Goal: Information Seeking & Learning: Learn about a topic

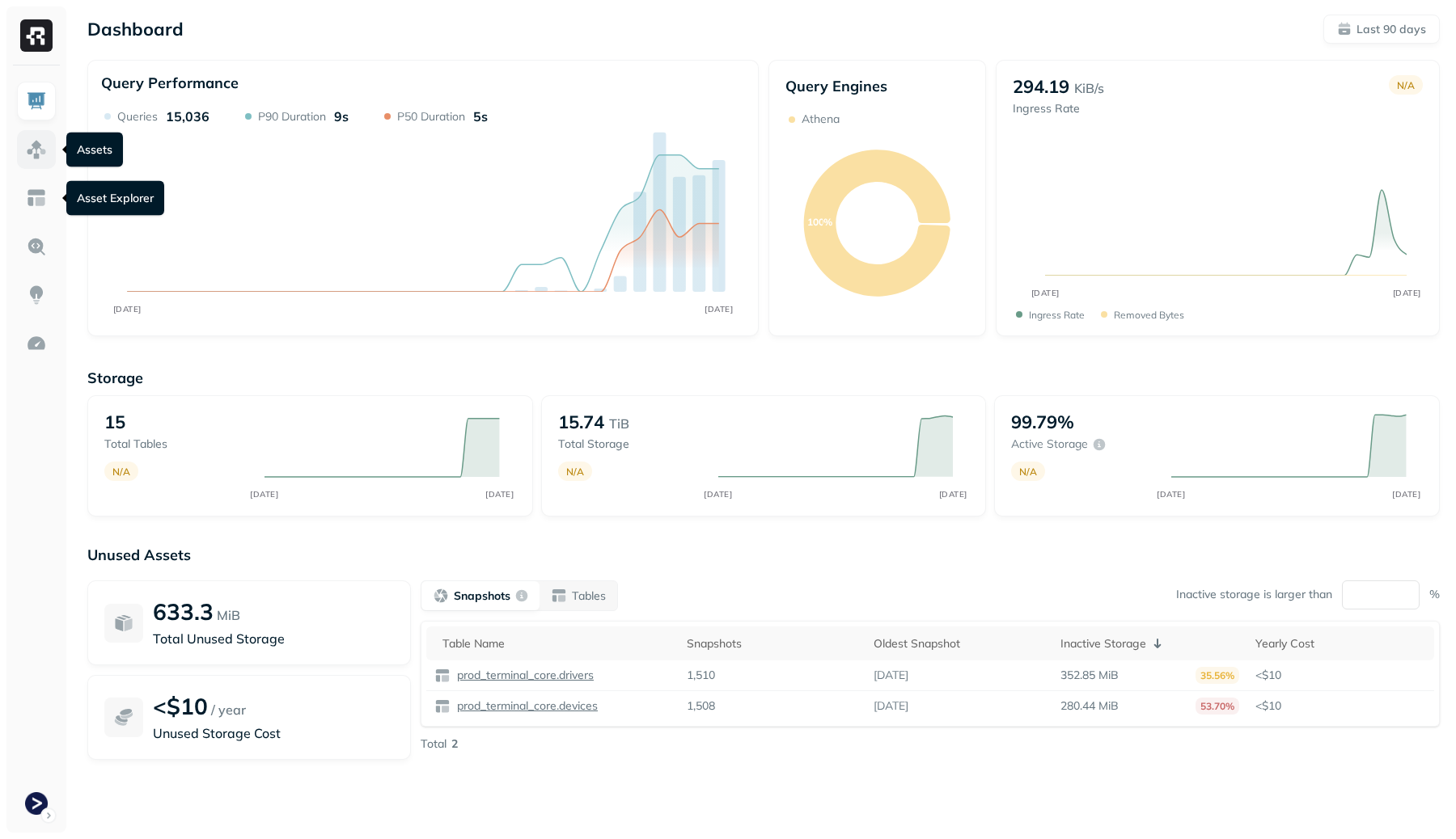
click at [43, 144] on img at bounding box center [36, 150] width 21 height 21
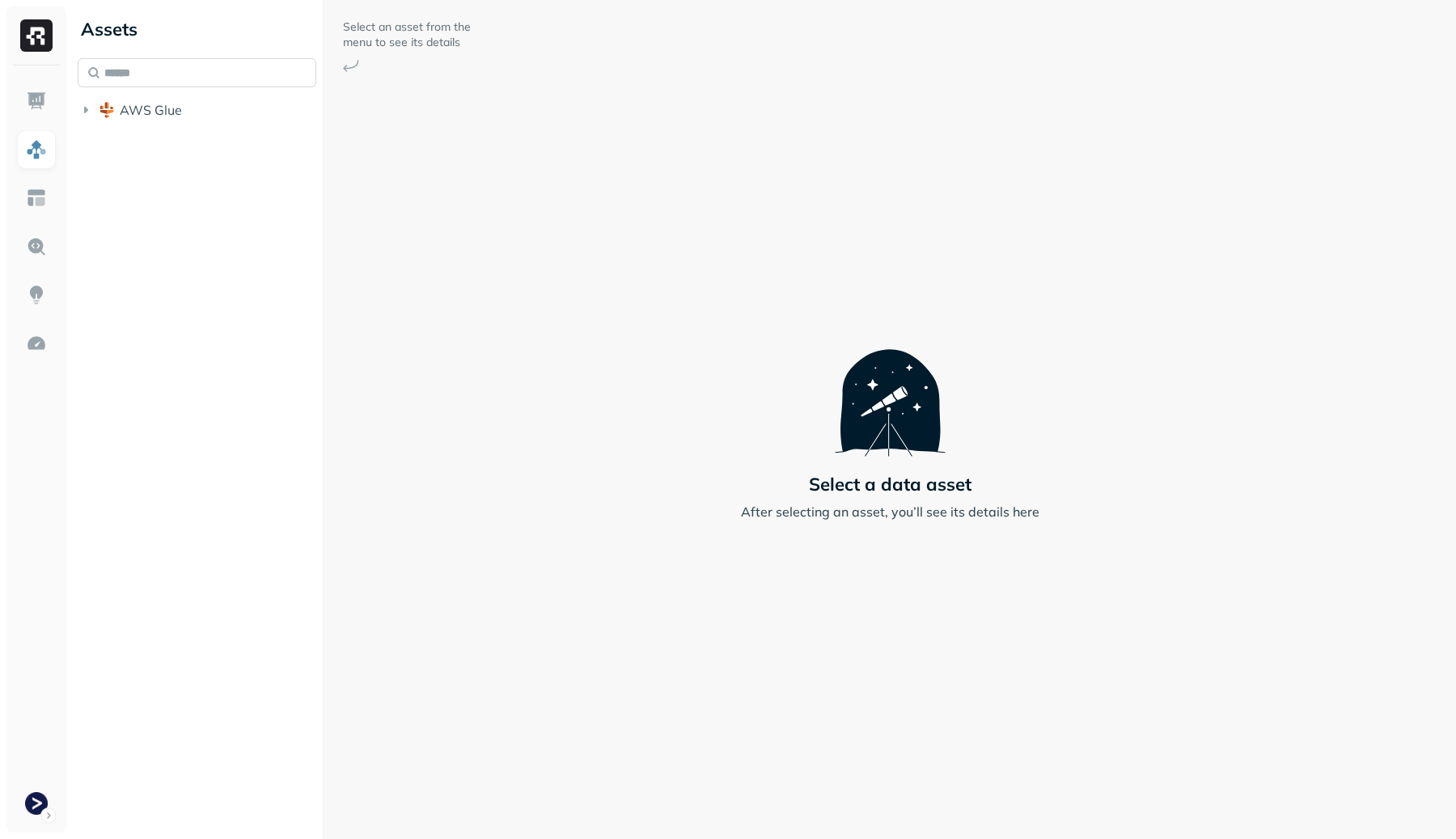
click at [191, 82] on input "text" at bounding box center [197, 73] width 239 height 29
click at [168, 113] on span "AWS Glue" at bounding box center [151, 110] width 62 height 16
click at [166, 140] on span "prod_terminal_core" at bounding box center [194, 140] width 118 height 16
click at [167, 169] on span "Tables" at bounding box center [151, 171] width 40 height 16
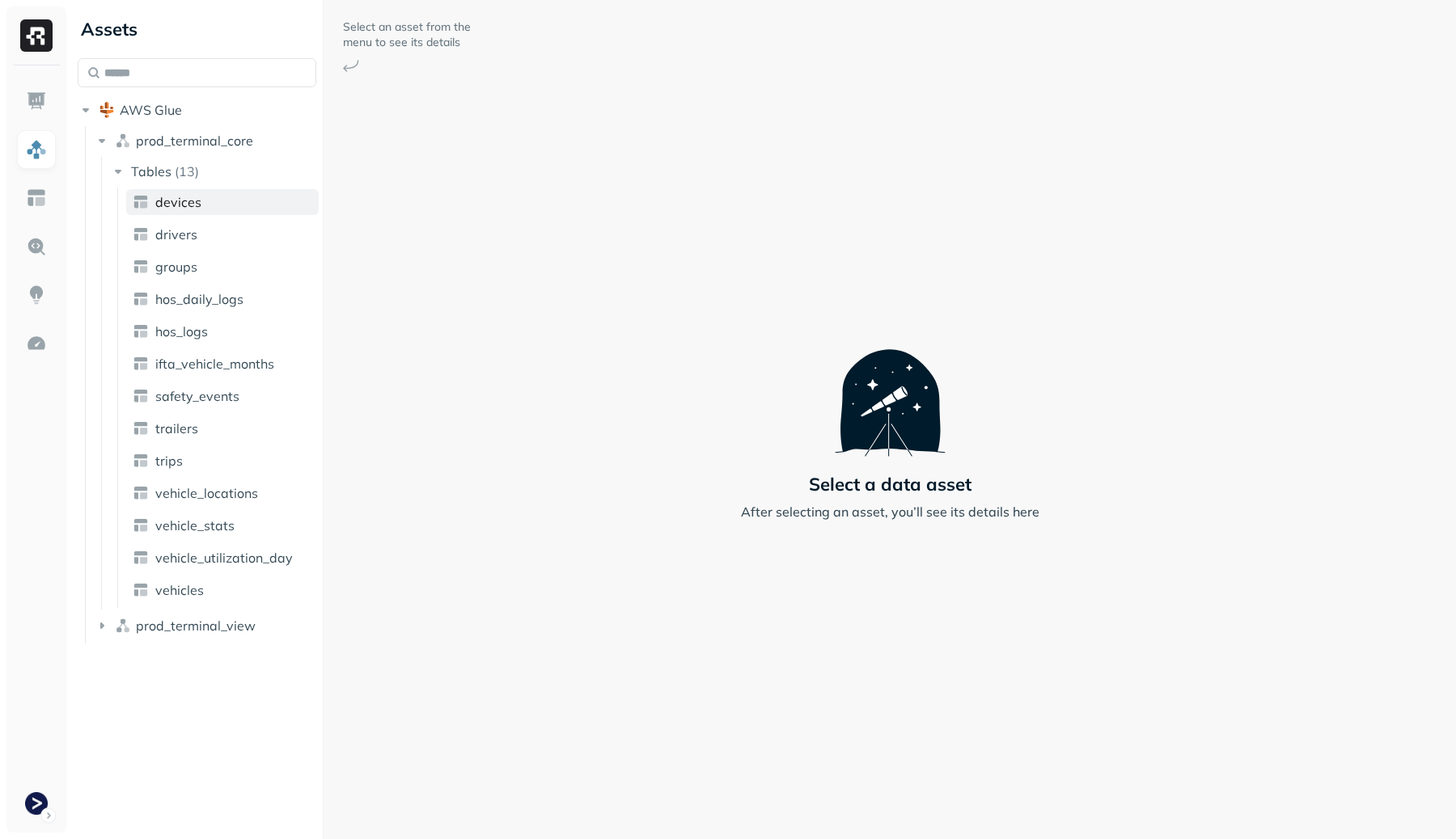
click at [172, 197] on span "devices" at bounding box center [178, 202] width 47 height 16
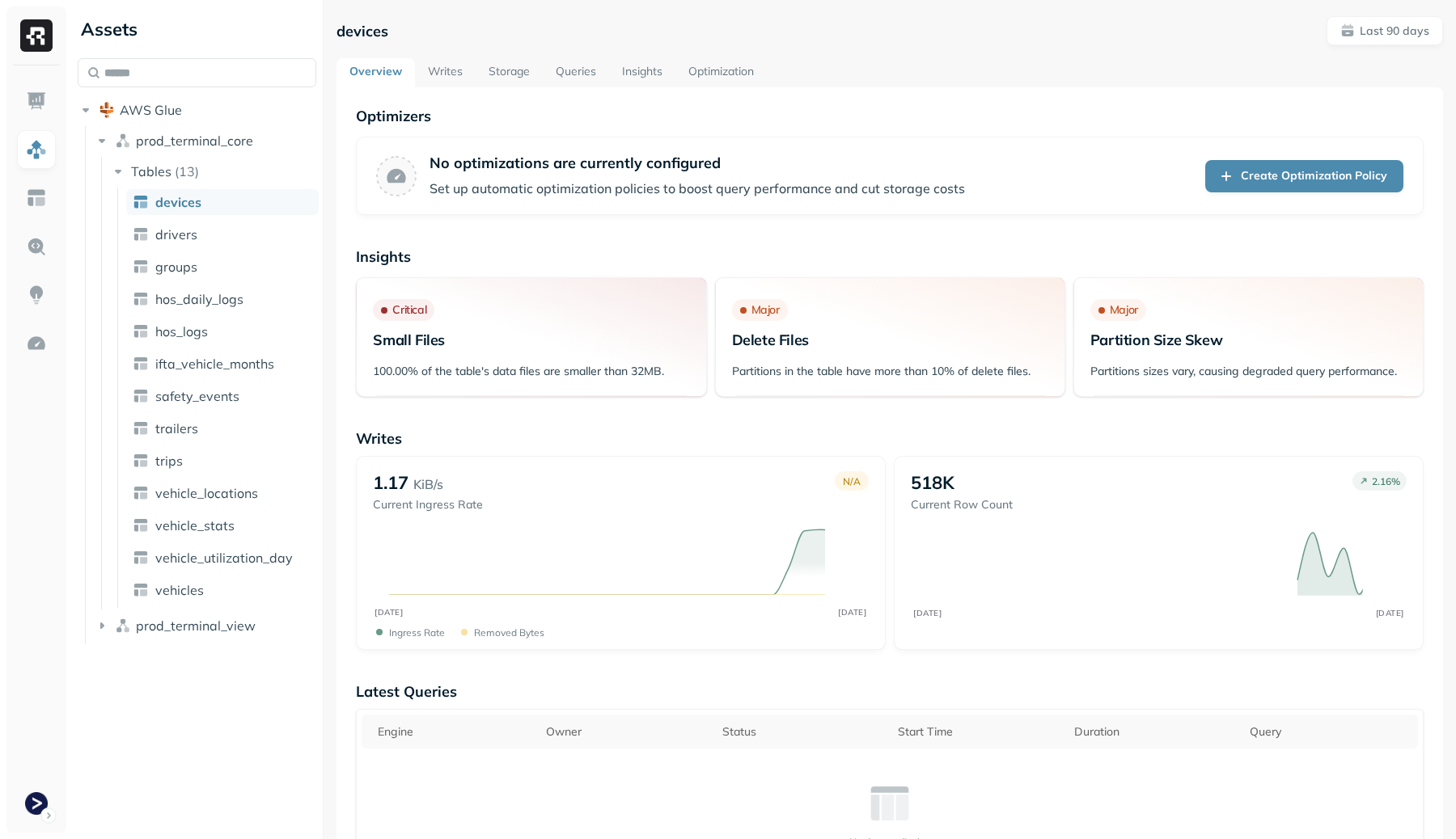
click at [504, 74] on link "Storage" at bounding box center [509, 73] width 68 height 29
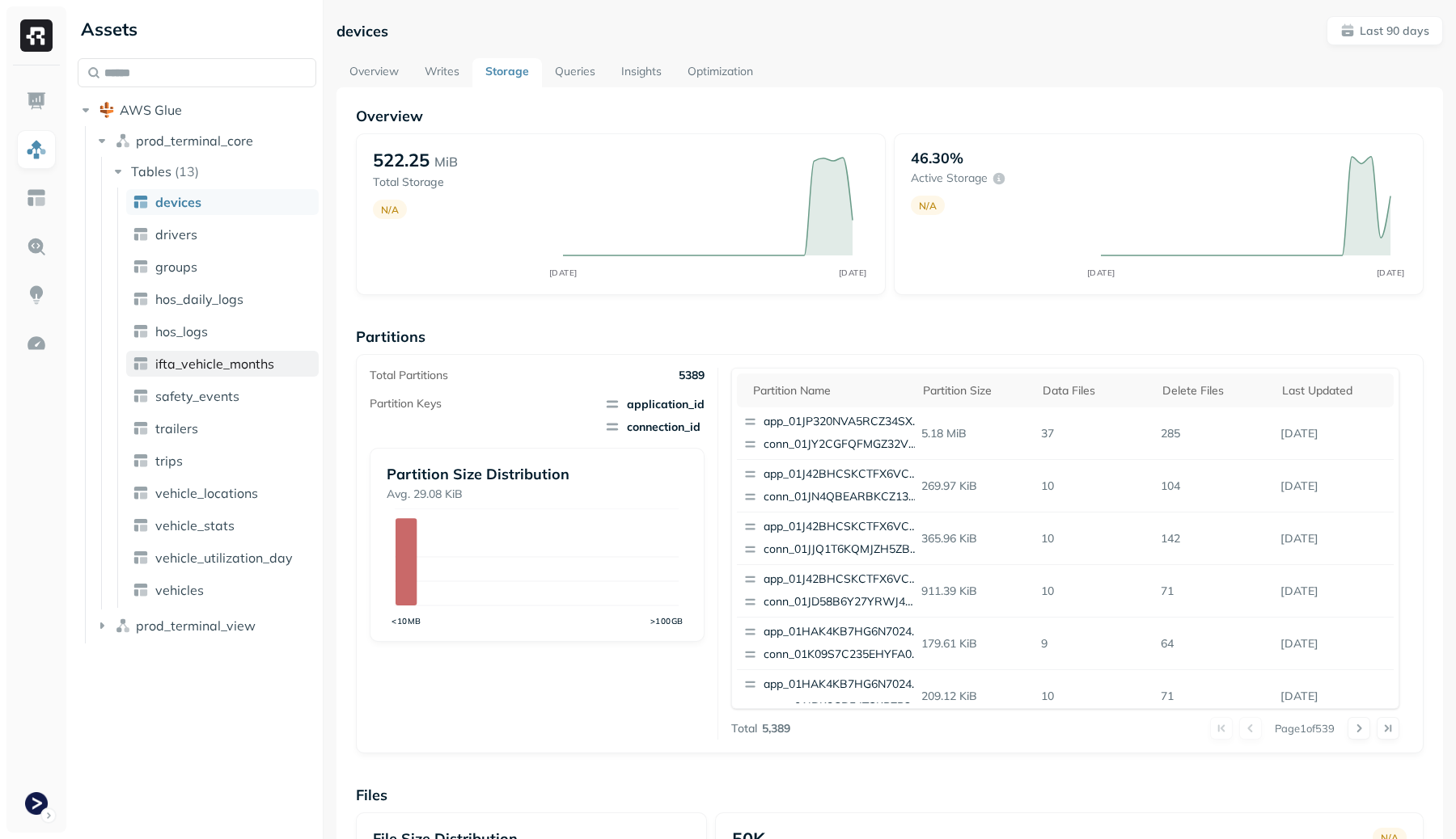
click at [165, 357] on span "ifta_vehicle_months" at bounding box center [214, 364] width 119 height 16
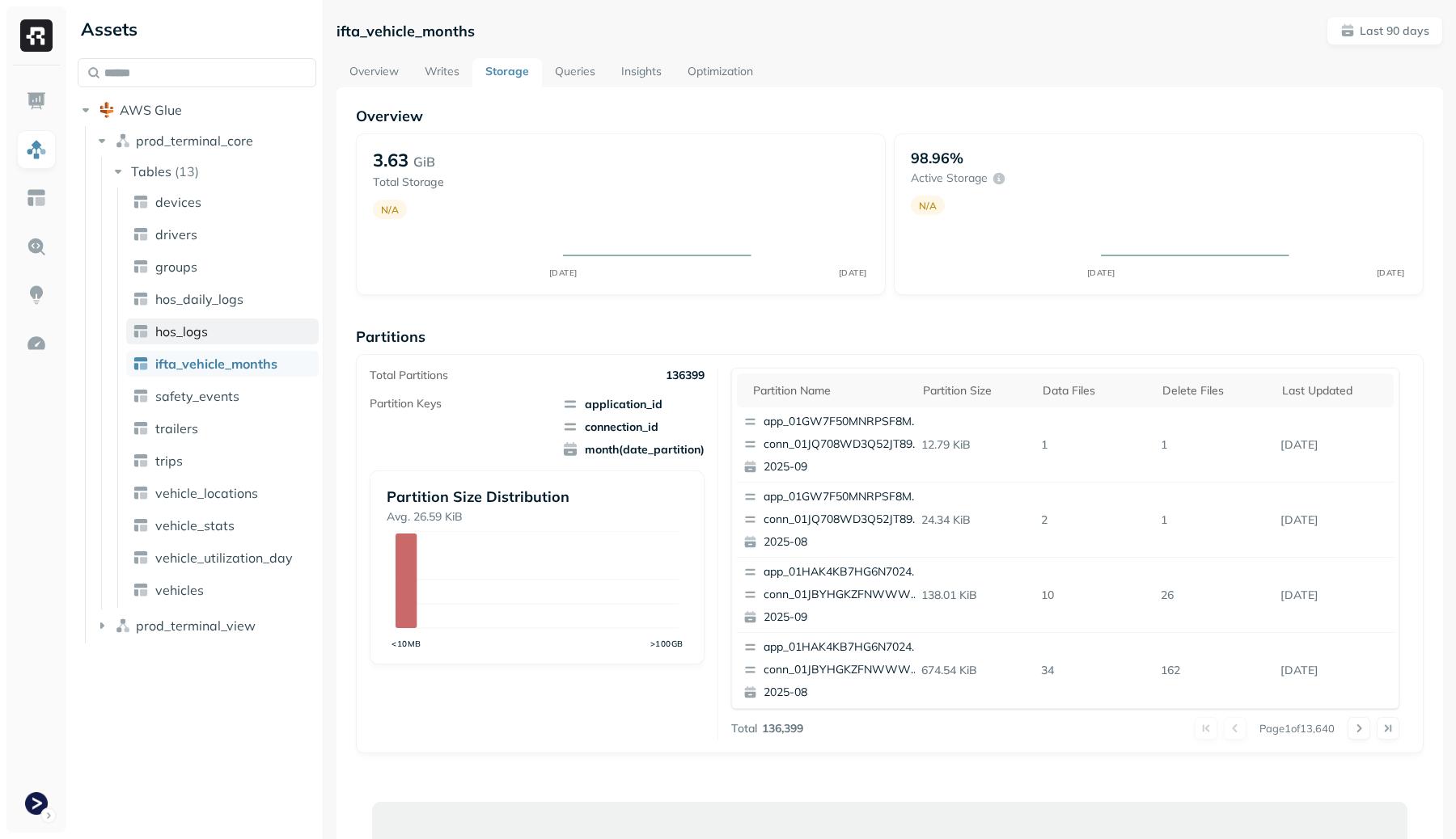
click at [182, 326] on span "hos_logs" at bounding box center [182, 332] width 53 height 16
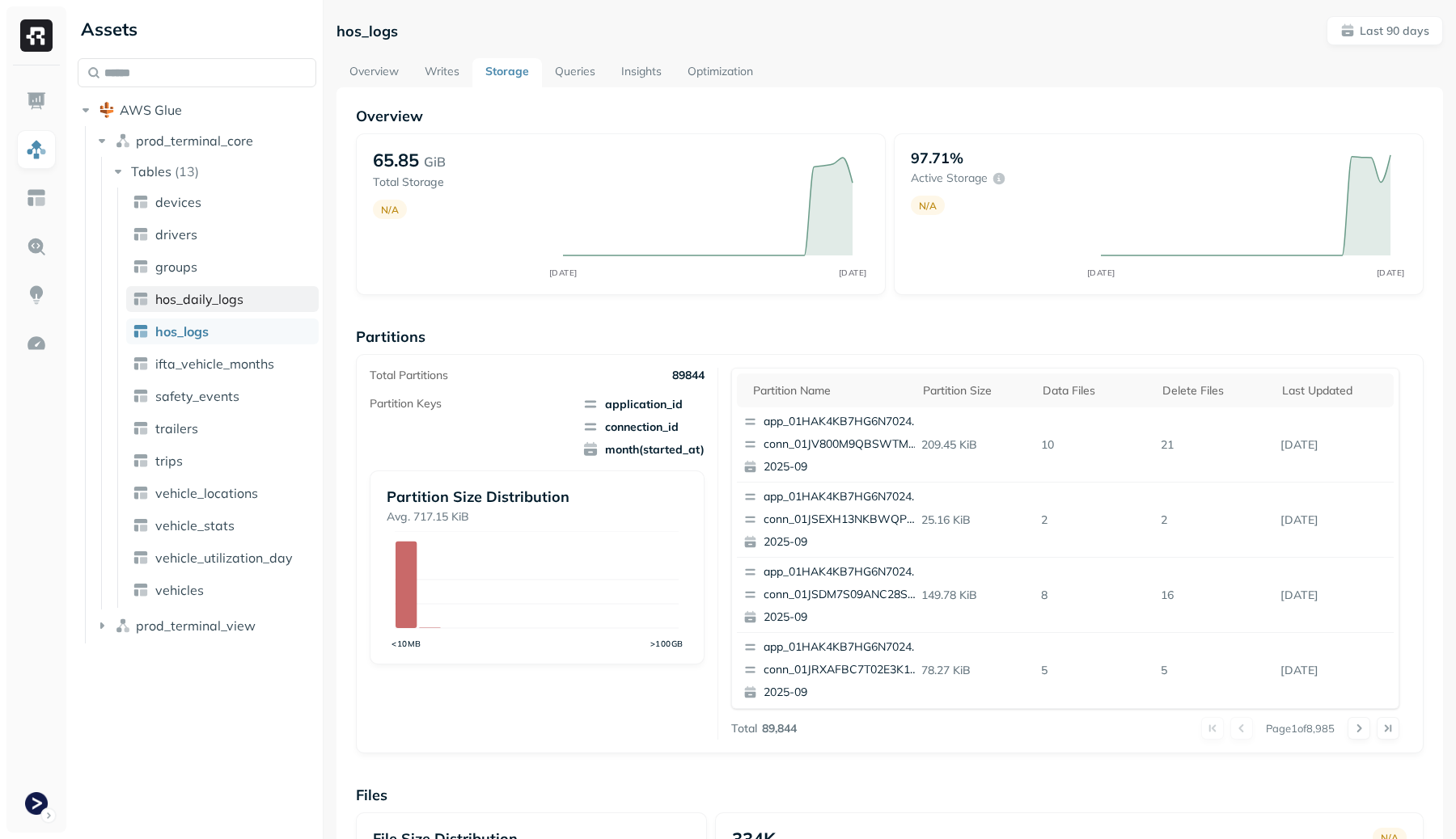
click at [191, 303] on span "hos_daily_logs" at bounding box center [199, 299] width 88 height 16
click at [194, 266] on span "groups" at bounding box center [176, 267] width 42 height 16
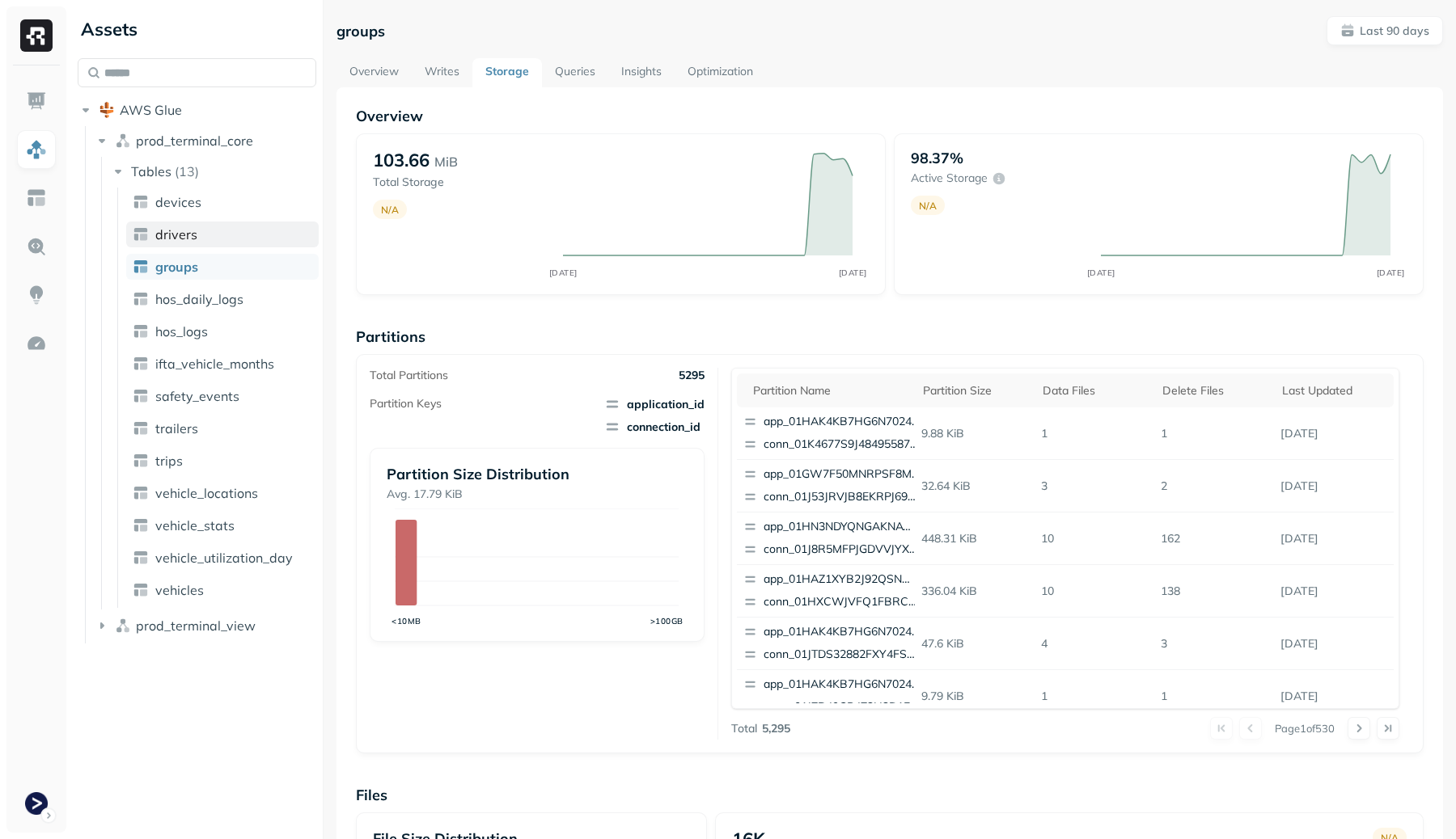
click at [192, 234] on span "drivers" at bounding box center [176, 234] width 42 height 16
click at [195, 208] on span "devices" at bounding box center [178, 202] width 47 height 16
click at [172, 588] on span "vehicles" at bounding box center [179, 590] width 48 height 16
click at [217, 569] on link "vehicle_utilization_day" at bounding box center [222, 558] width 192 height 26
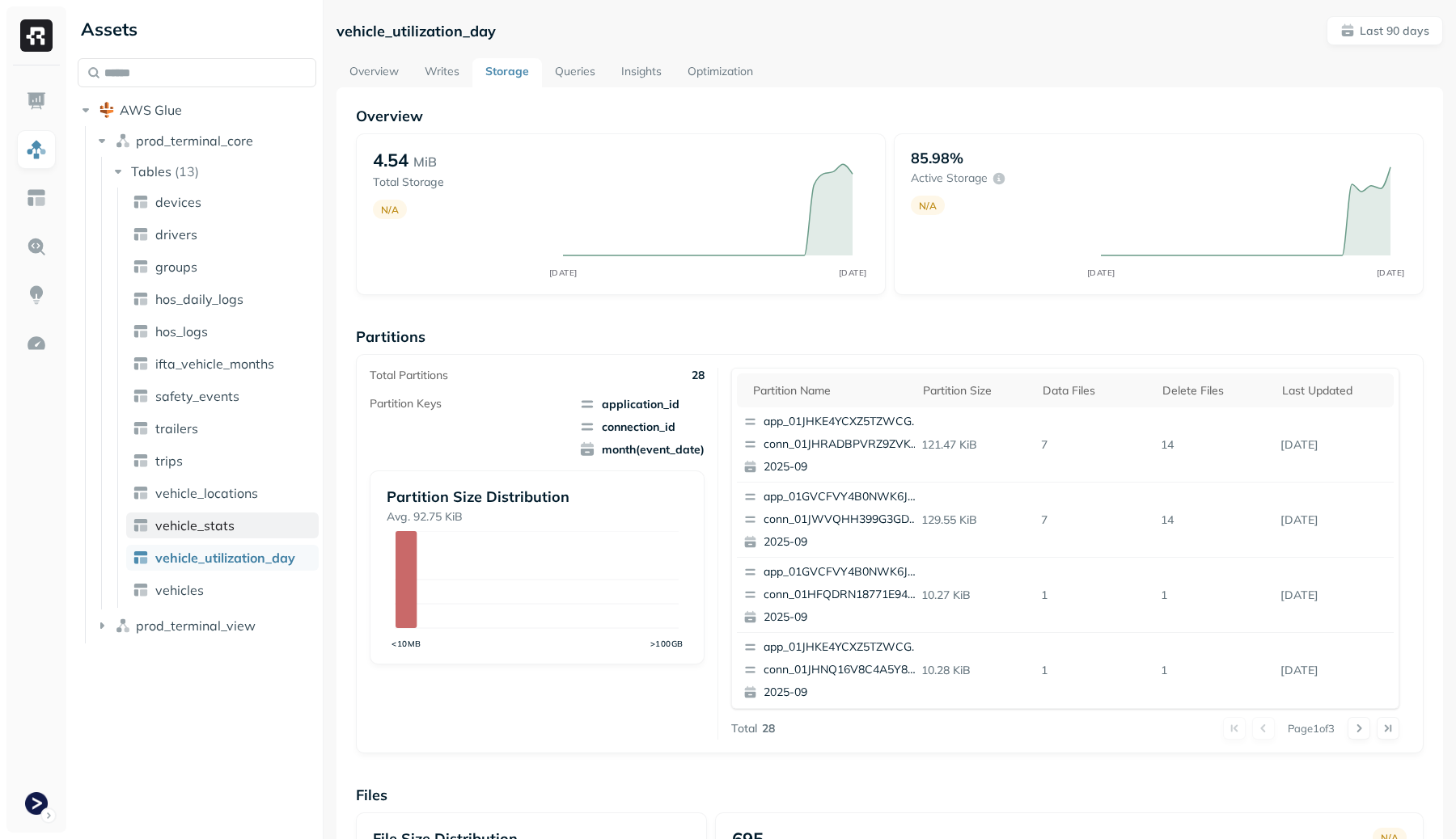
click at [207, 519] on span "vehicle_stats" at bounding box center [194, 525] width 79 height 16
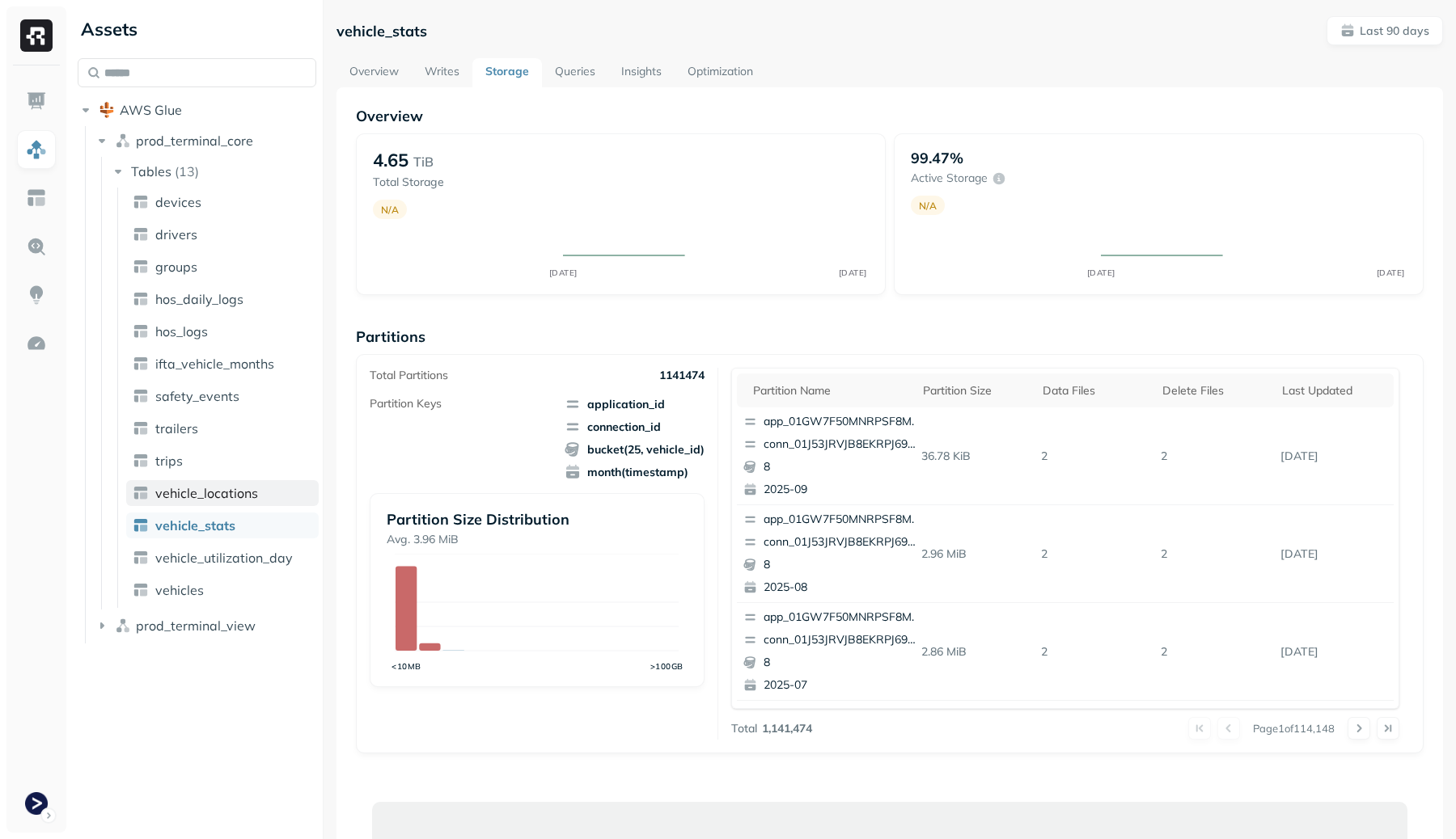
click at [222, 488] on span "vehicle_locations" at bounding box center [206, 493] width 103 height 16
click at [209, 462] on link "trips" at bounding box center [222, 461] width 192 height 26
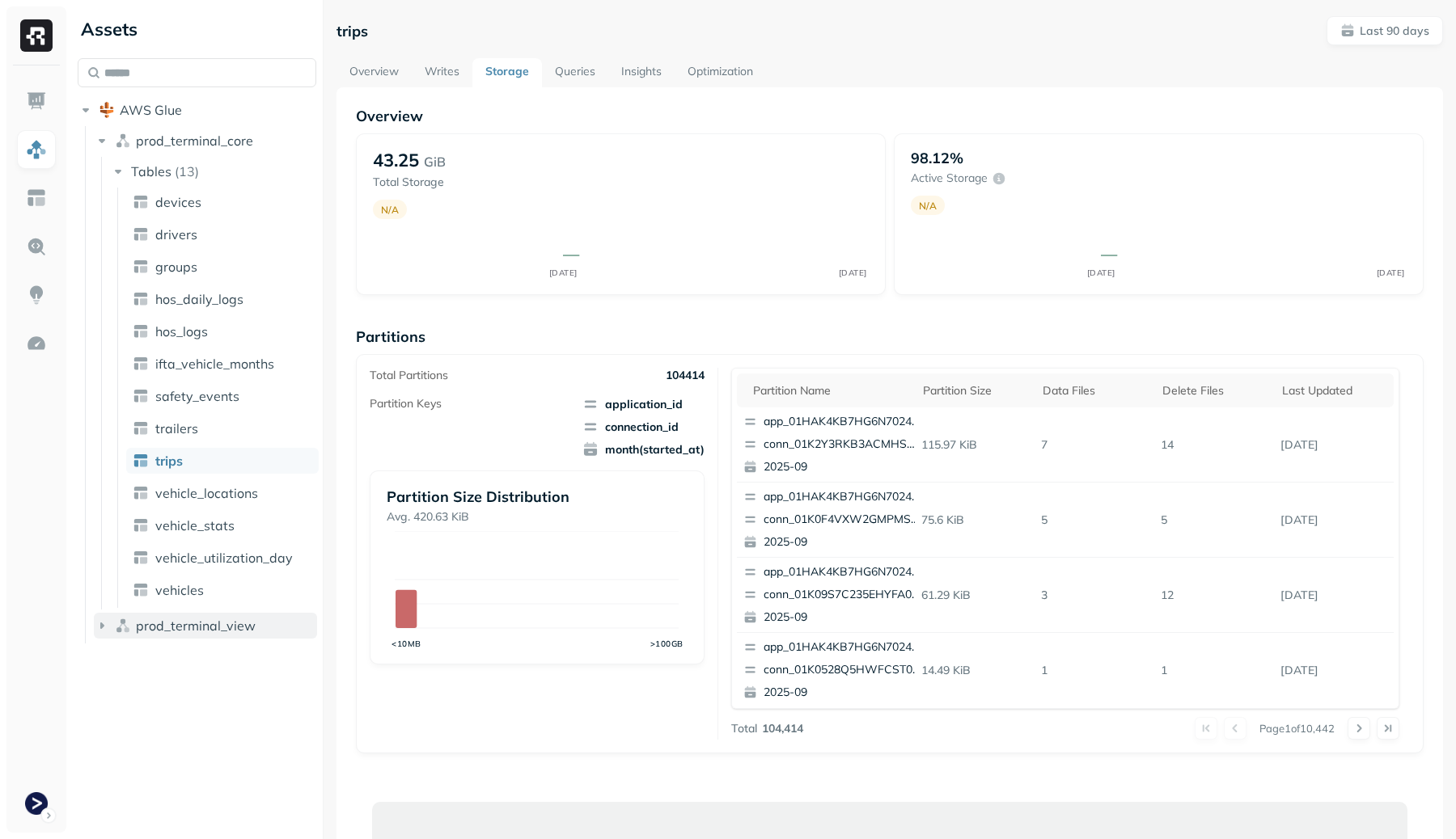
click at [189, 631] on span "prod_terminal_view" at bounding box center [195, 626] width 120 height 16
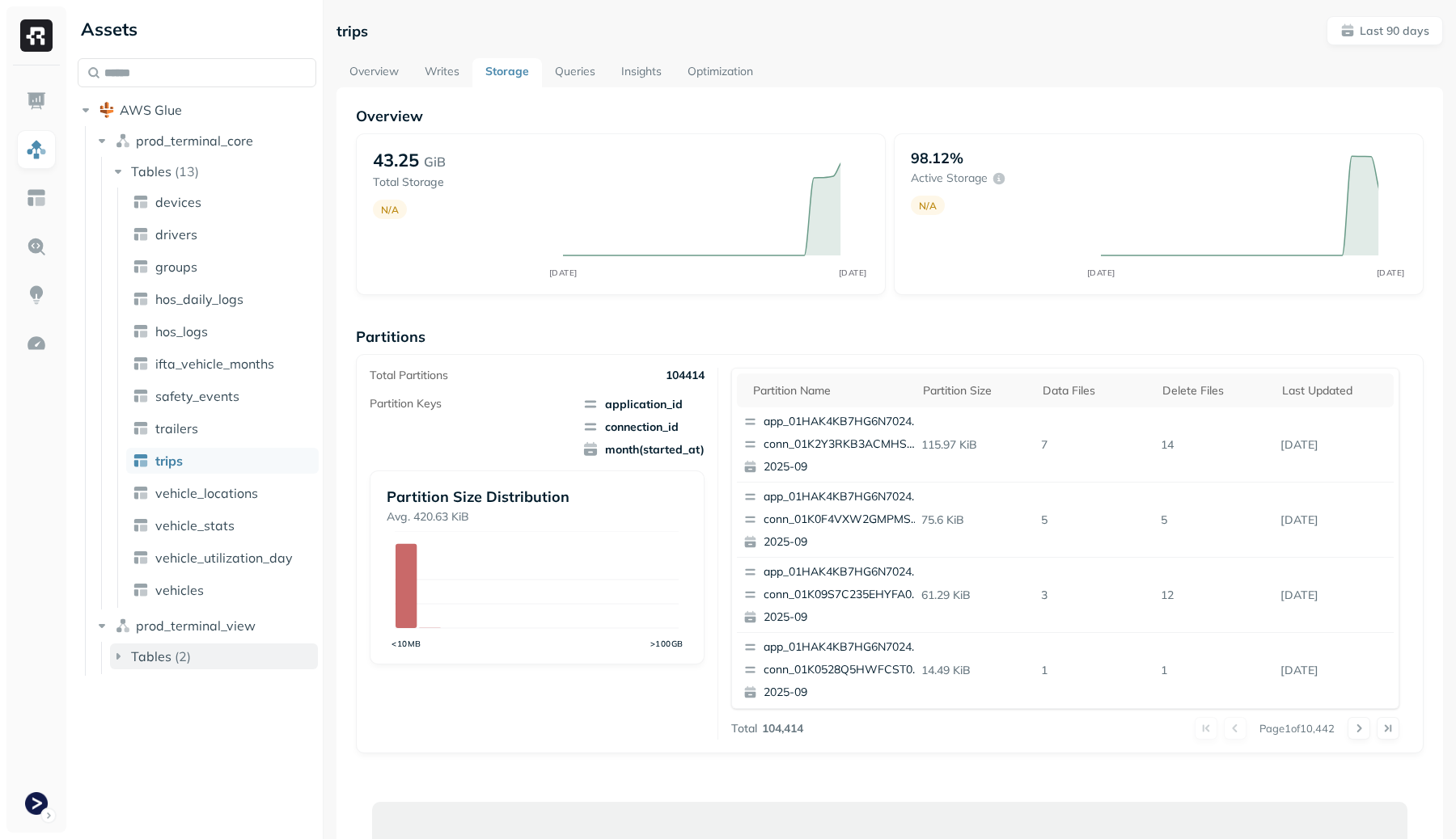
click at [185, 651] on p "( 2 )" at bounding box center [183, 657] width 16 height 16
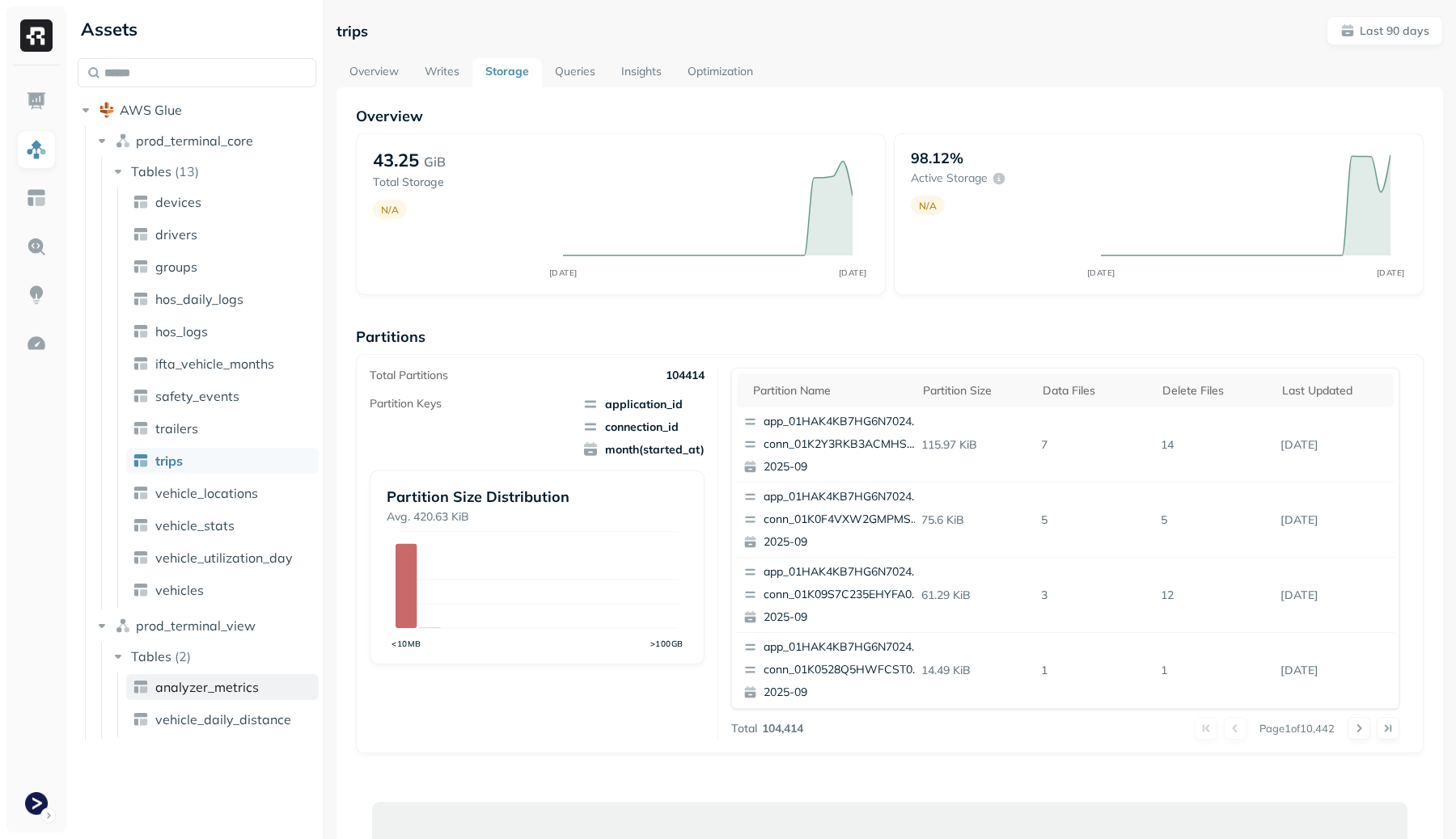
click at [193, 695] on span "analyzer_metrics" at bounding box center [206, 688] width 103 height 16
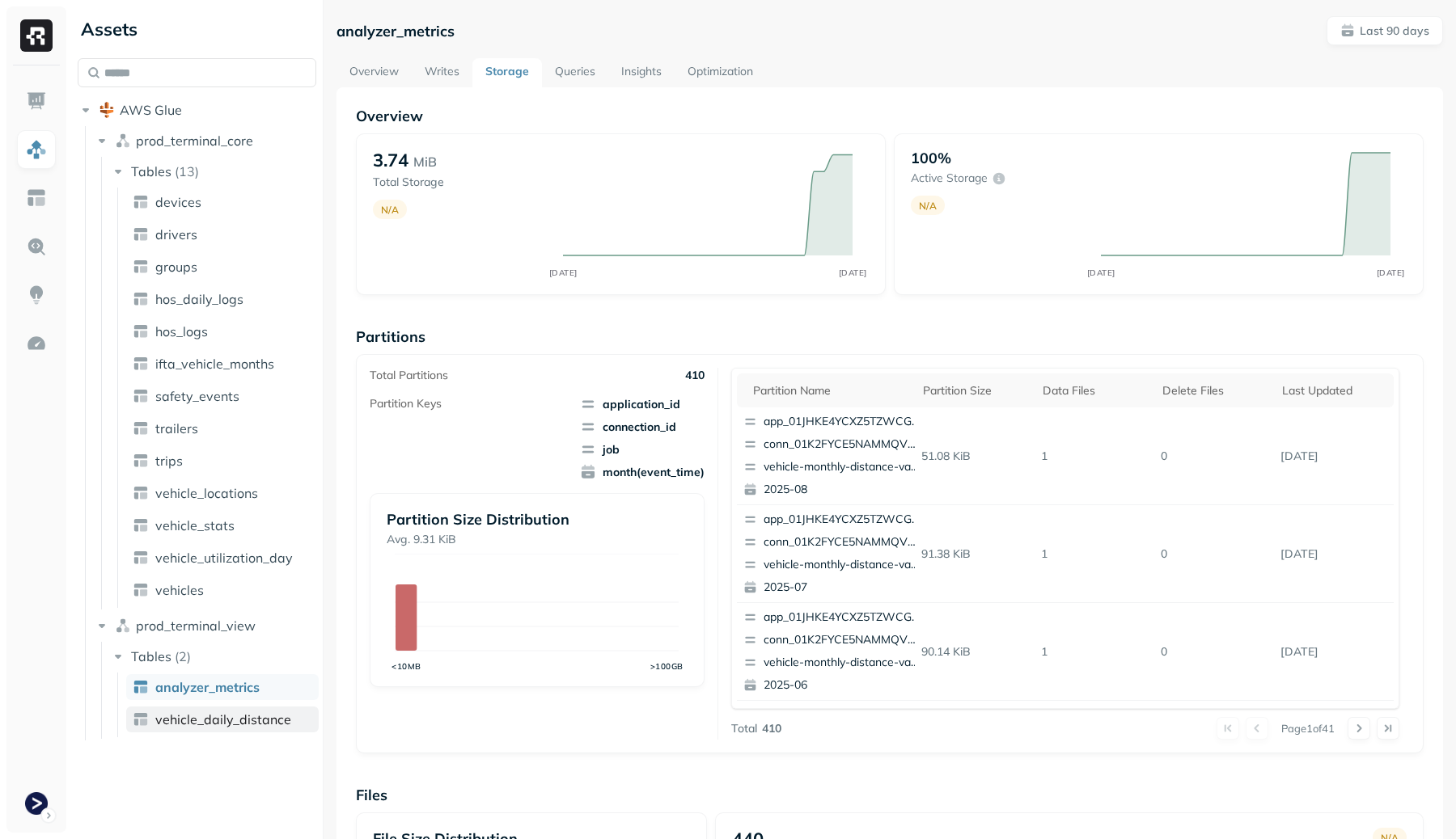
click at [196, 720] on span "vehicle_daily_distance" at bounding box center [223, 720] width 136 height 16
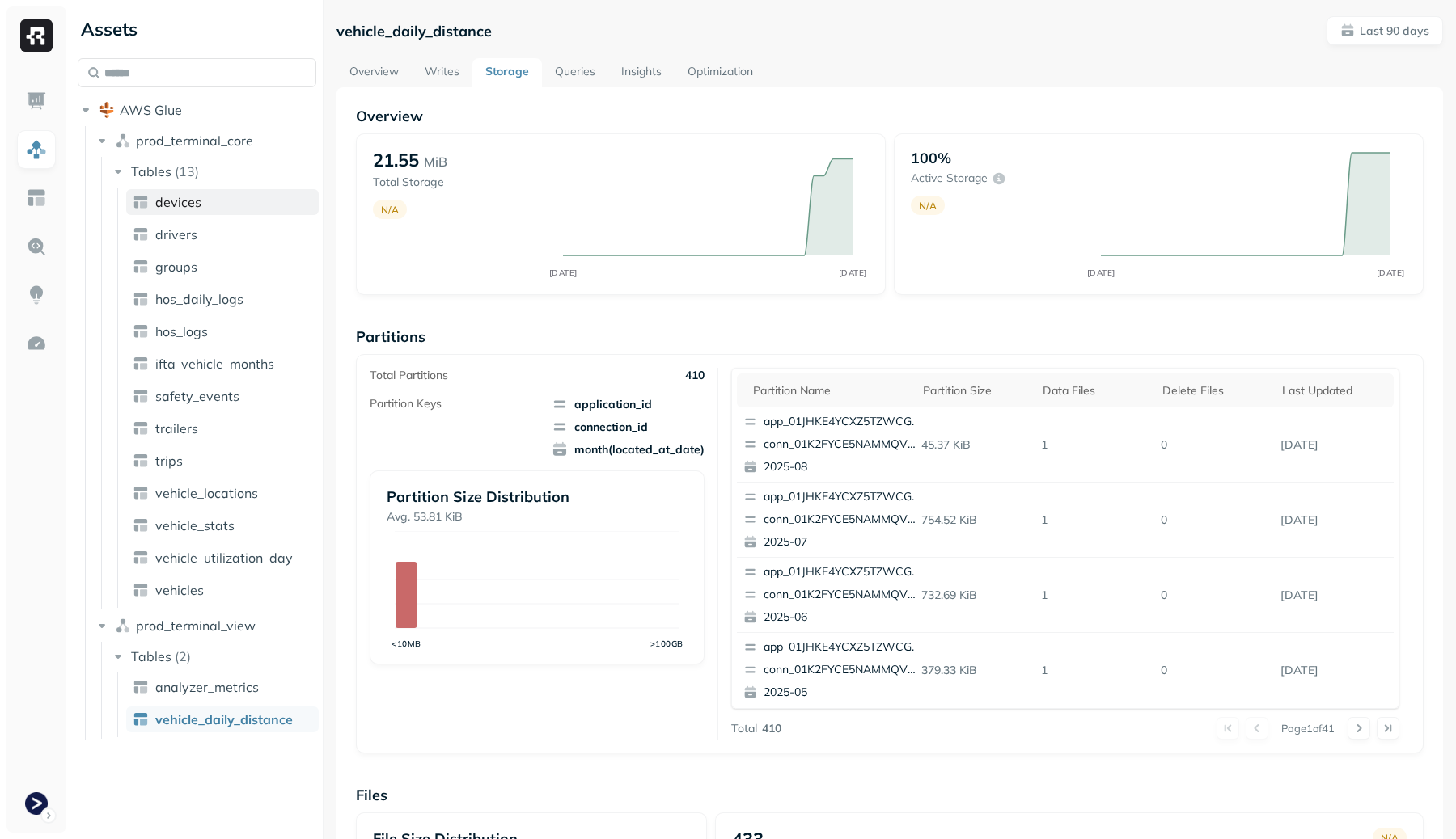
click at [204, 203] on link "devices" at bounding box center [222, 202] width 192 height 26
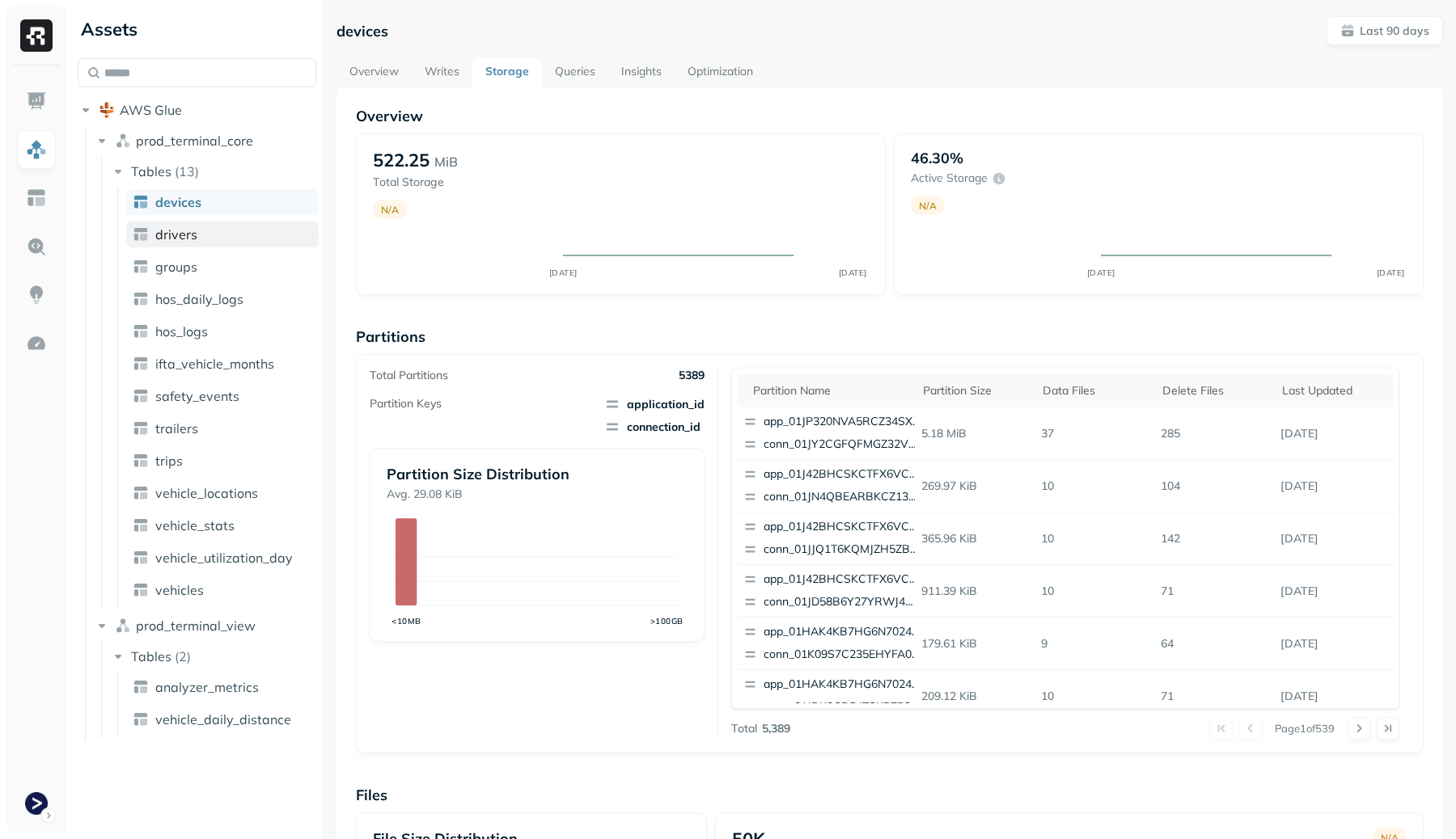
click at [210, 239] on link "drivers" at bounding box center [222, 234] width 192 height 26
click at [205, 267] on link "groups" at bounding box center [222, 266] width 192 height 26
click at [202, 295] on span "hos_daily_logs" at bounding box center [199, 299] width 88 height 16
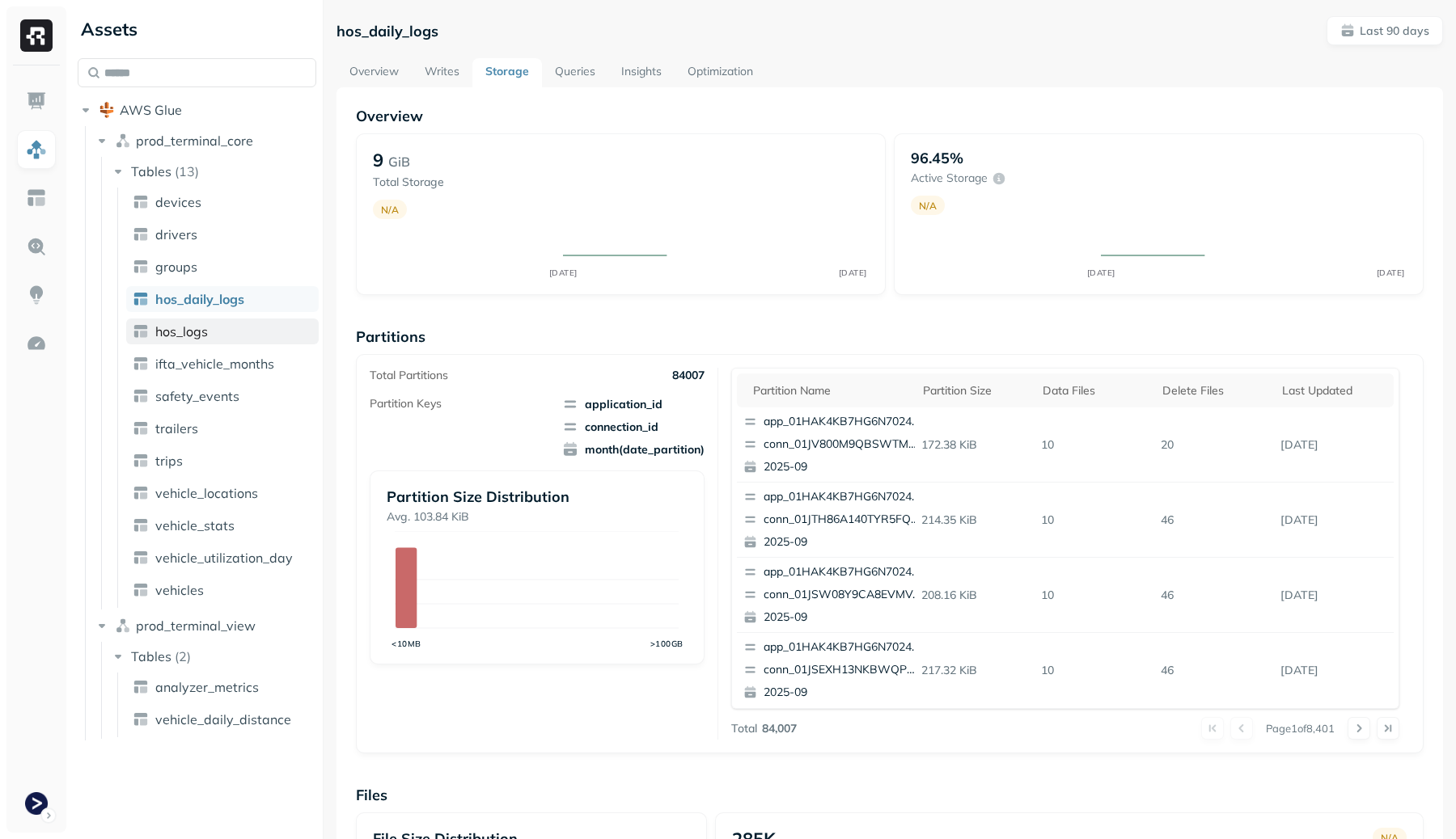
click at [202, 329] on span "hos_logs" at bounding box center [182, 332] width 53 height 16
click at [210, 380] on ul "devices drivers groups hos_daily_logs hos_logs ifta_vehicle_months safety_event…" at bounding box center [218, 398] width 202 height 420
click at [213, 373] on link "ifta_vehicle_months" at bounding box center [222, 364] width 192 height 26
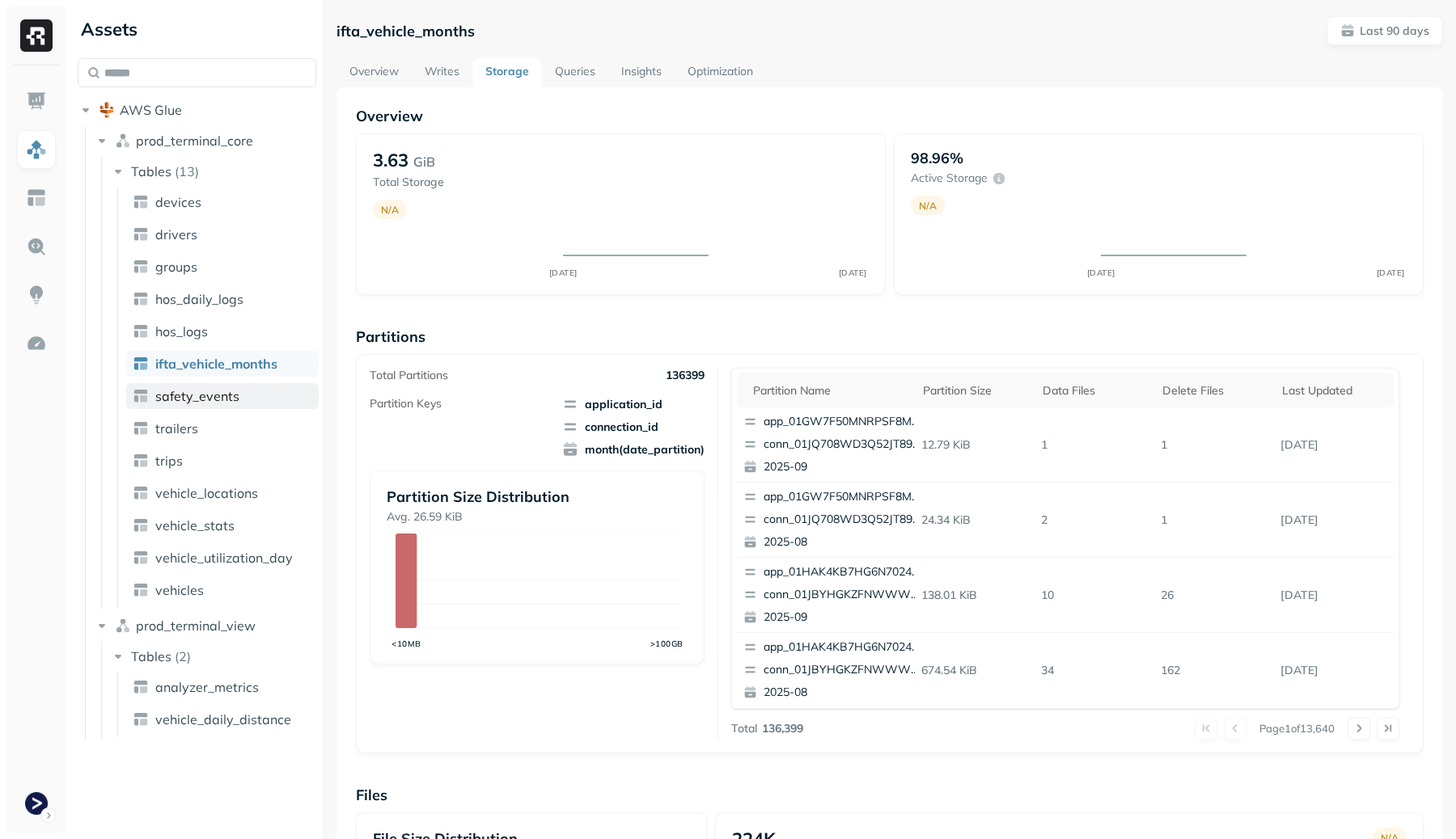
click at [217, 403] on span "safety_events" at bounding box center [197, 397] width 84 height 16
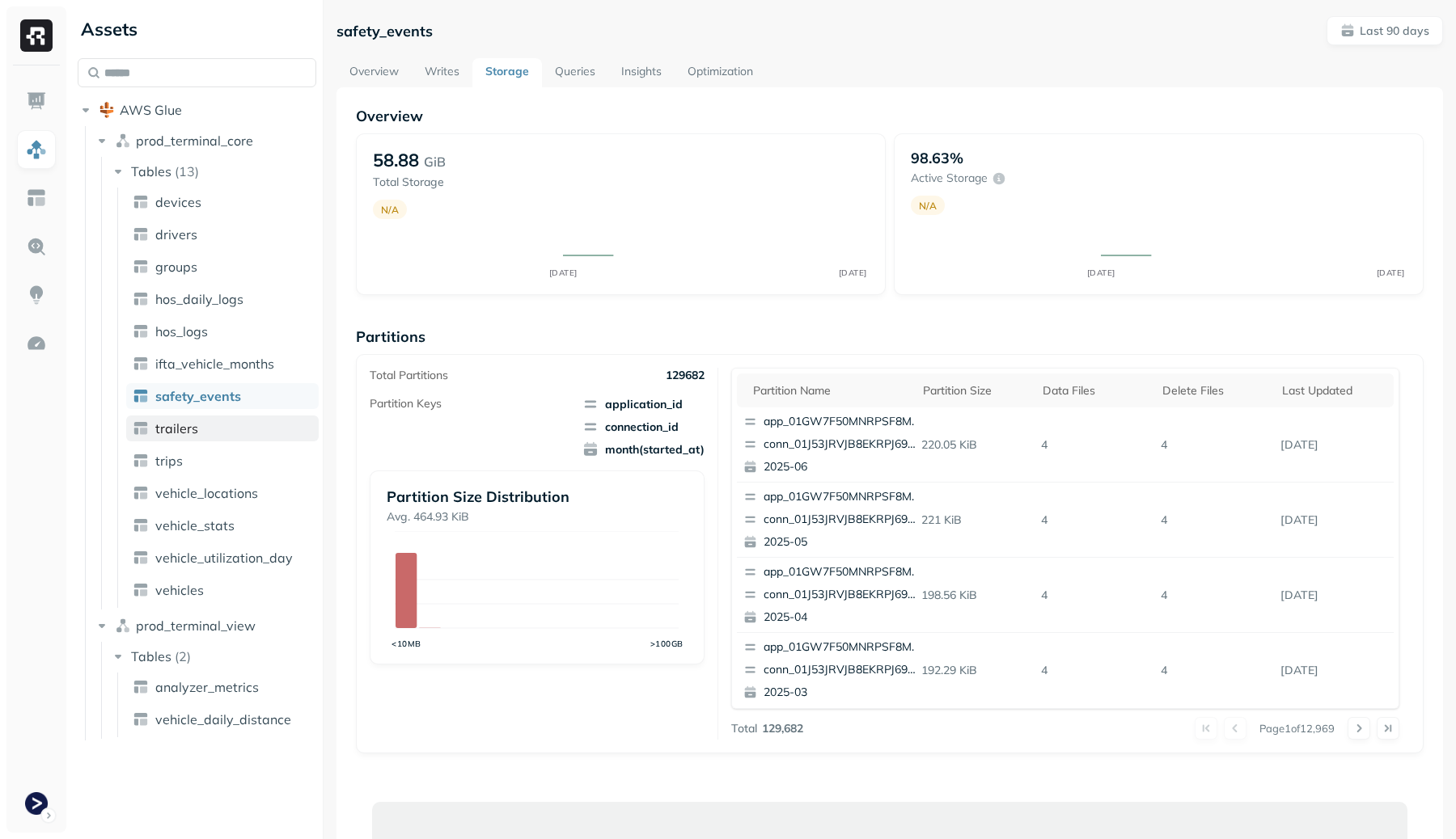
click at [211, 436] on link "trailers" at bounding box center [222, 429] width 192 height 26
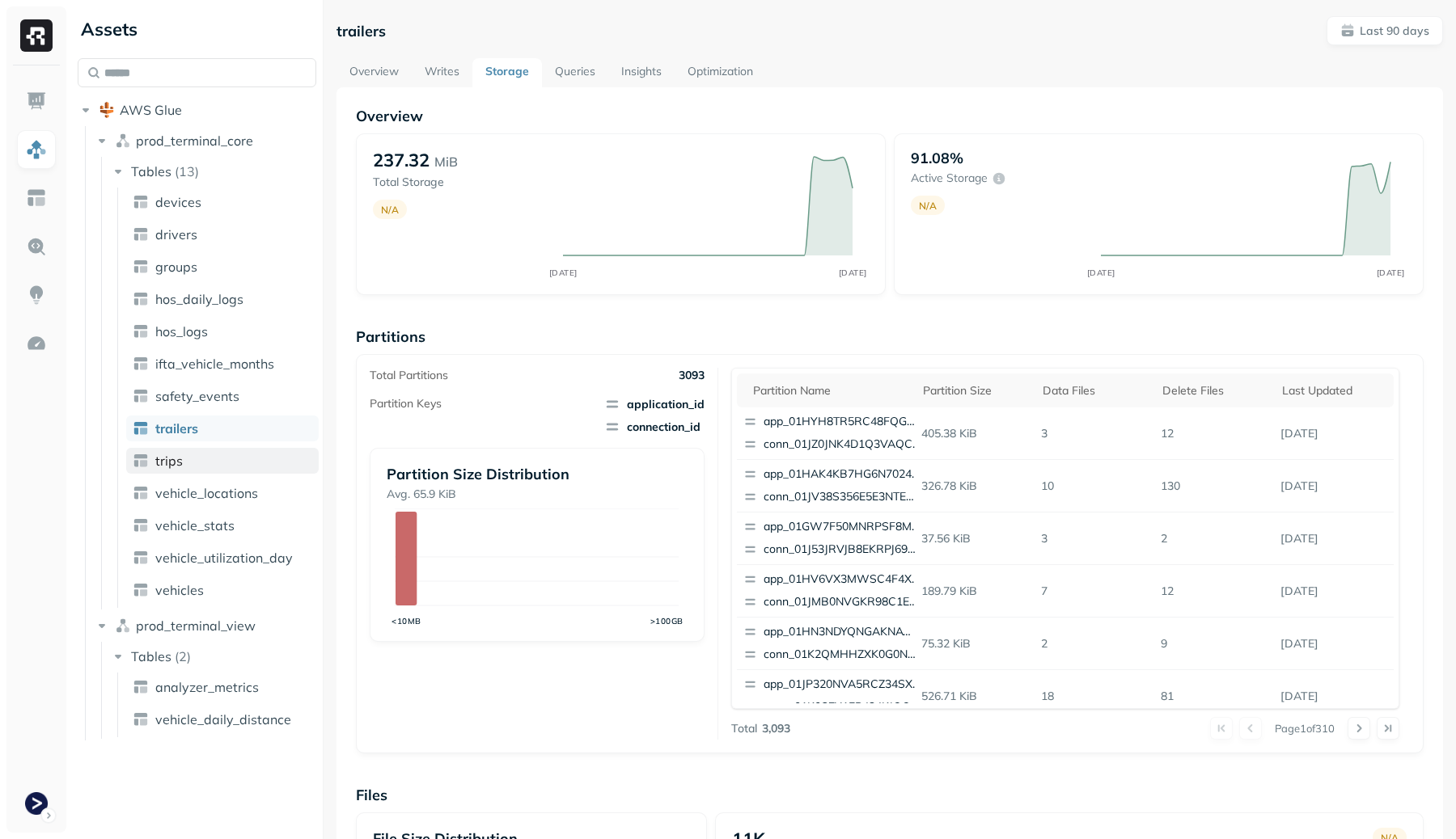
click at [203, 461] on link "trips" at bounding box center [222, 461] width 192 height 26
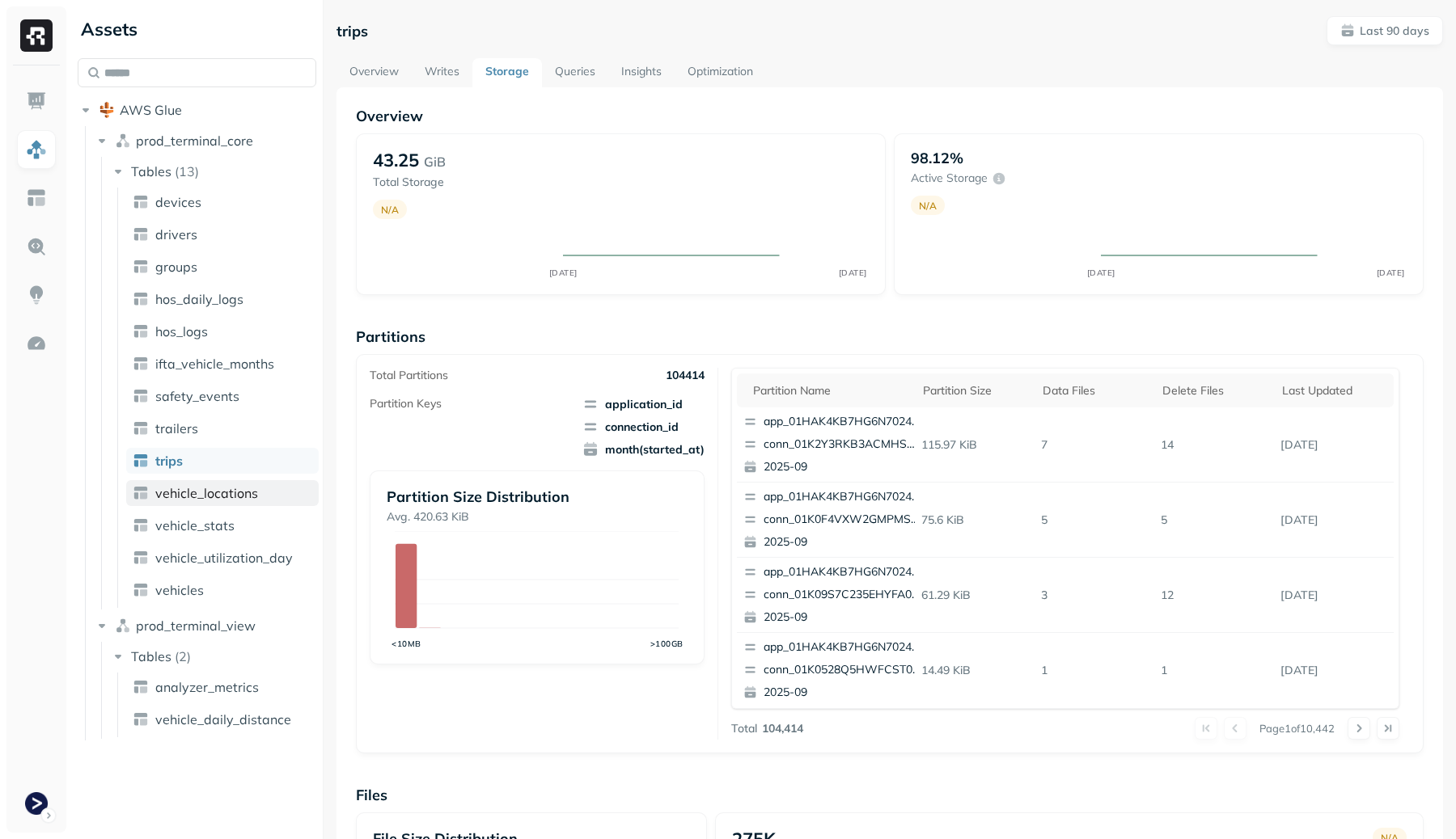
click at [203, 489] on span "vehicle_locations" at bounding box center [206, 493] width 103 height 16
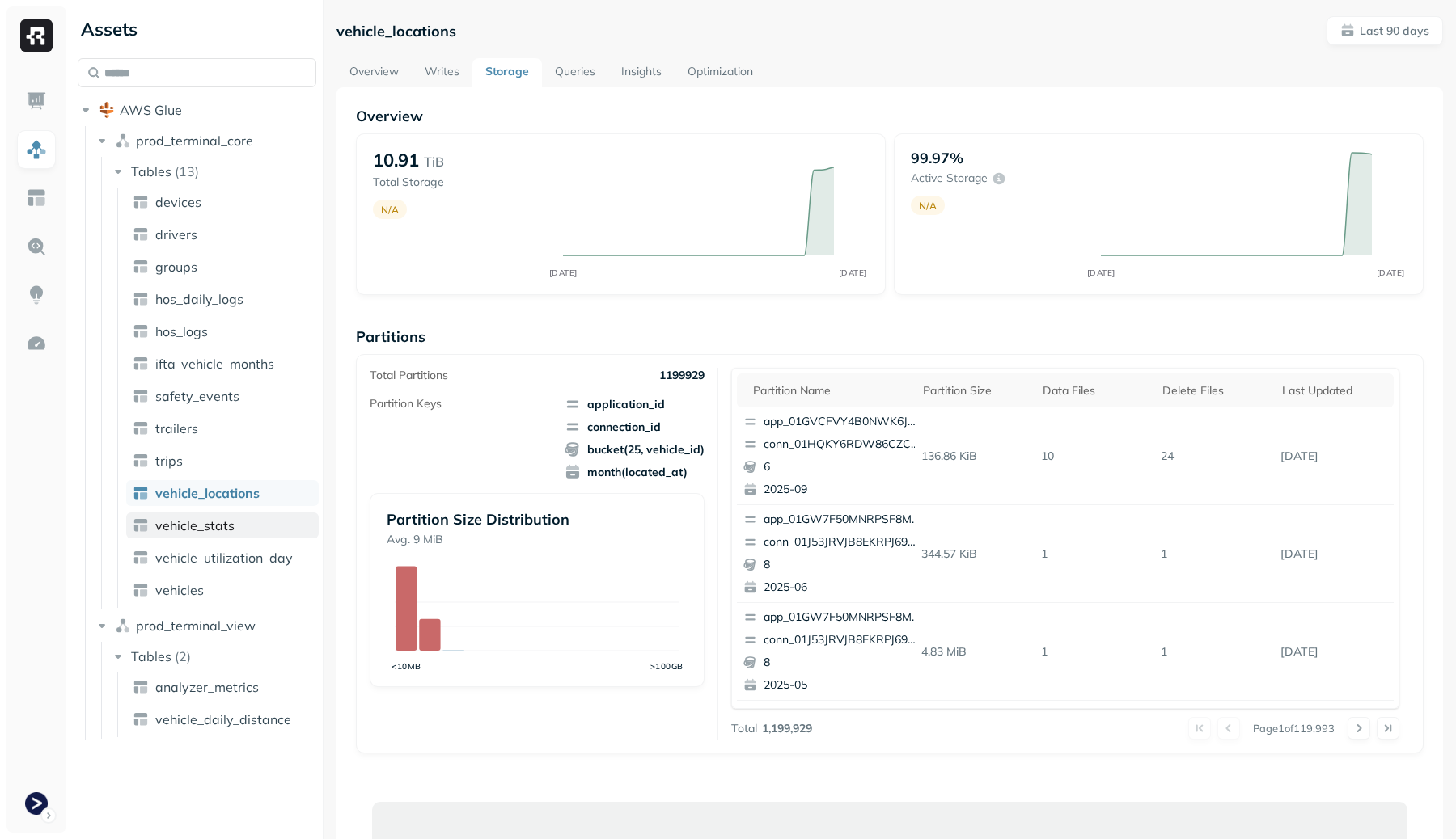
click at [206, 528] on span "vehicle_stats" at bounding box center [194, 525] width 79 height 16
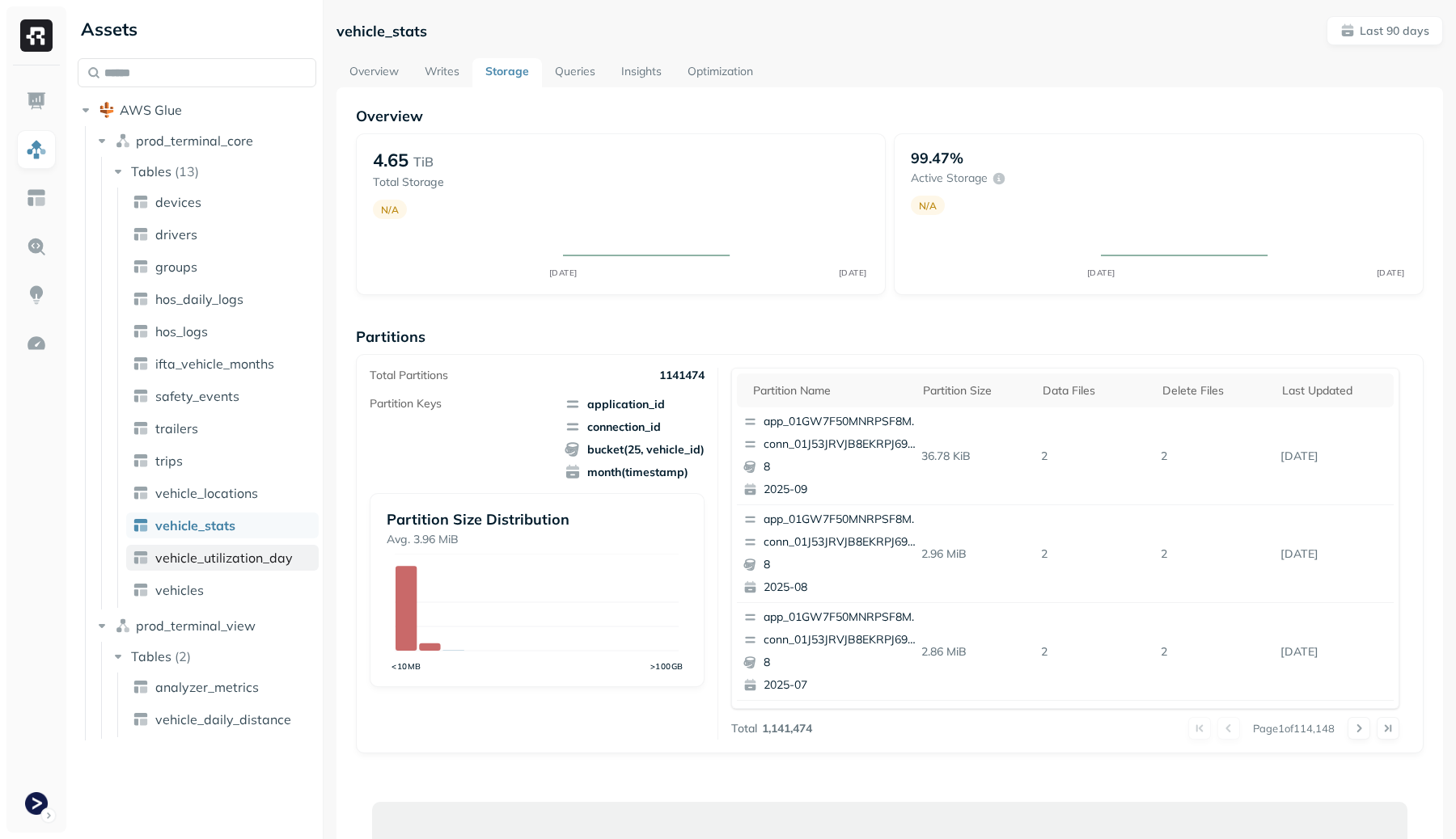
click at [223, 556] on span "vehicle_utilization_day" at bounding box center [224, 558] width 138 height 16
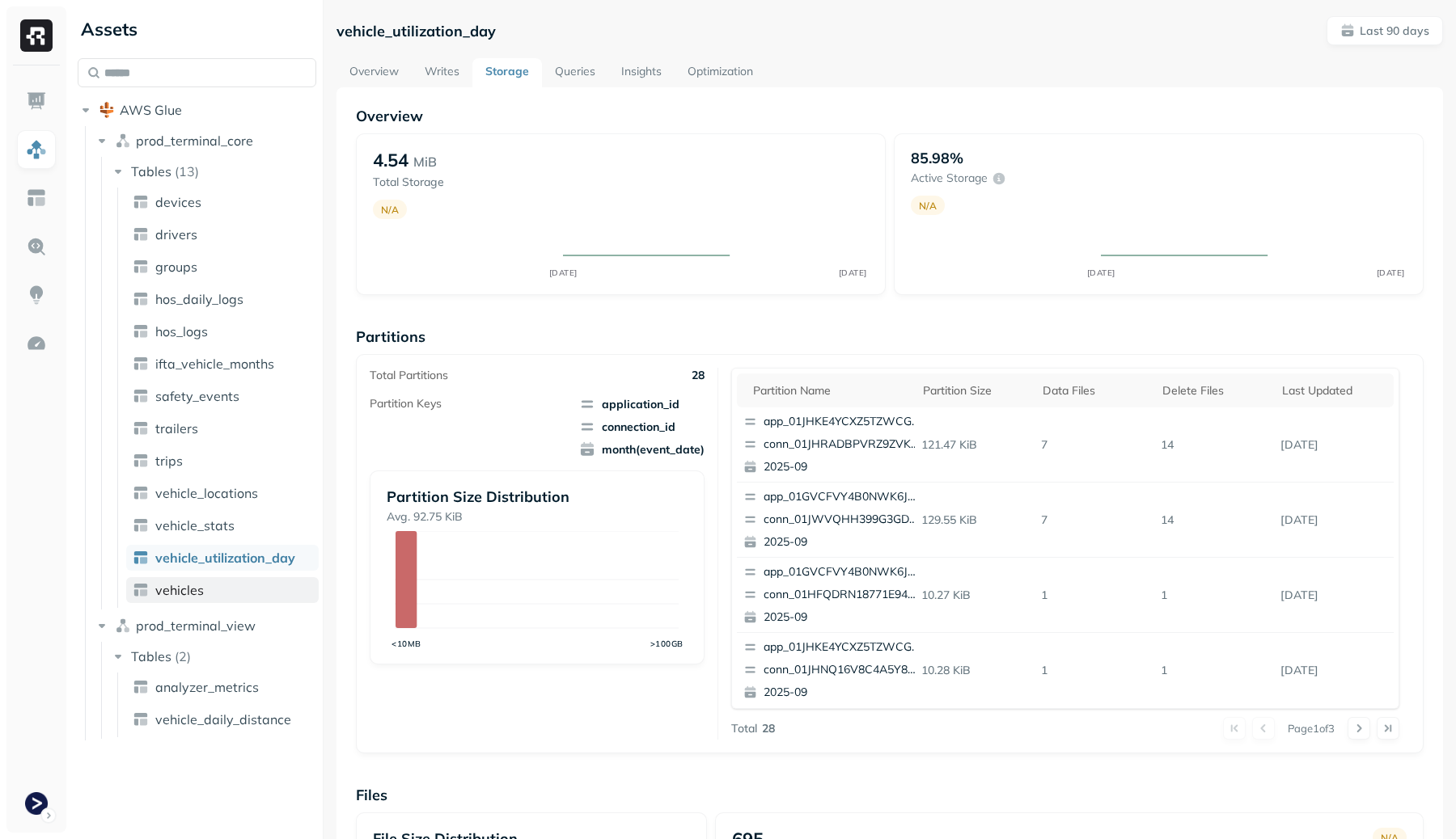
click at [217, 582] on link "vehicles" at bounding box center [222, 590] width 192 height 26
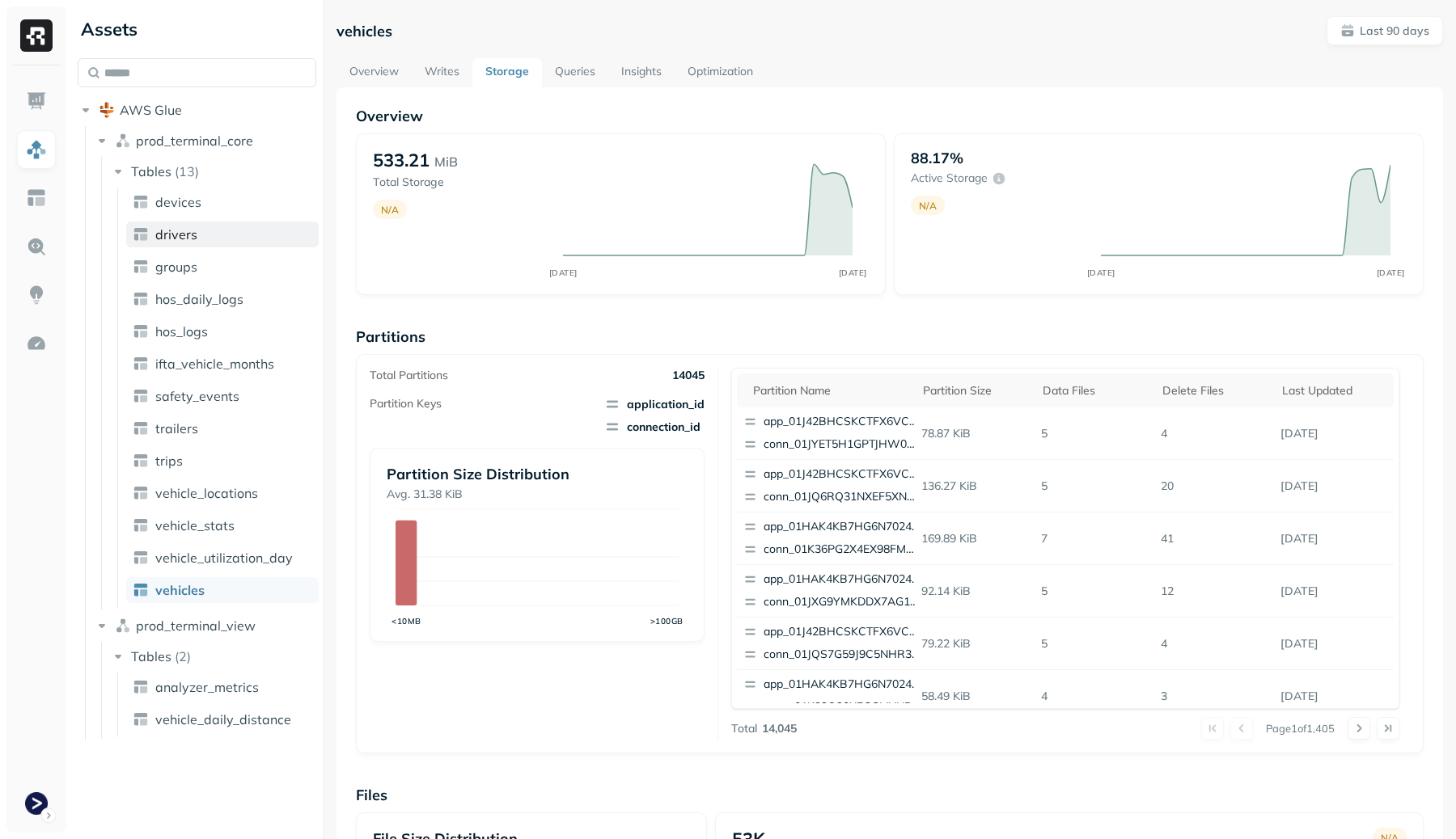
click at [217, 223] on link "drivers" at bounding box center [222, 234] width 192 height 26
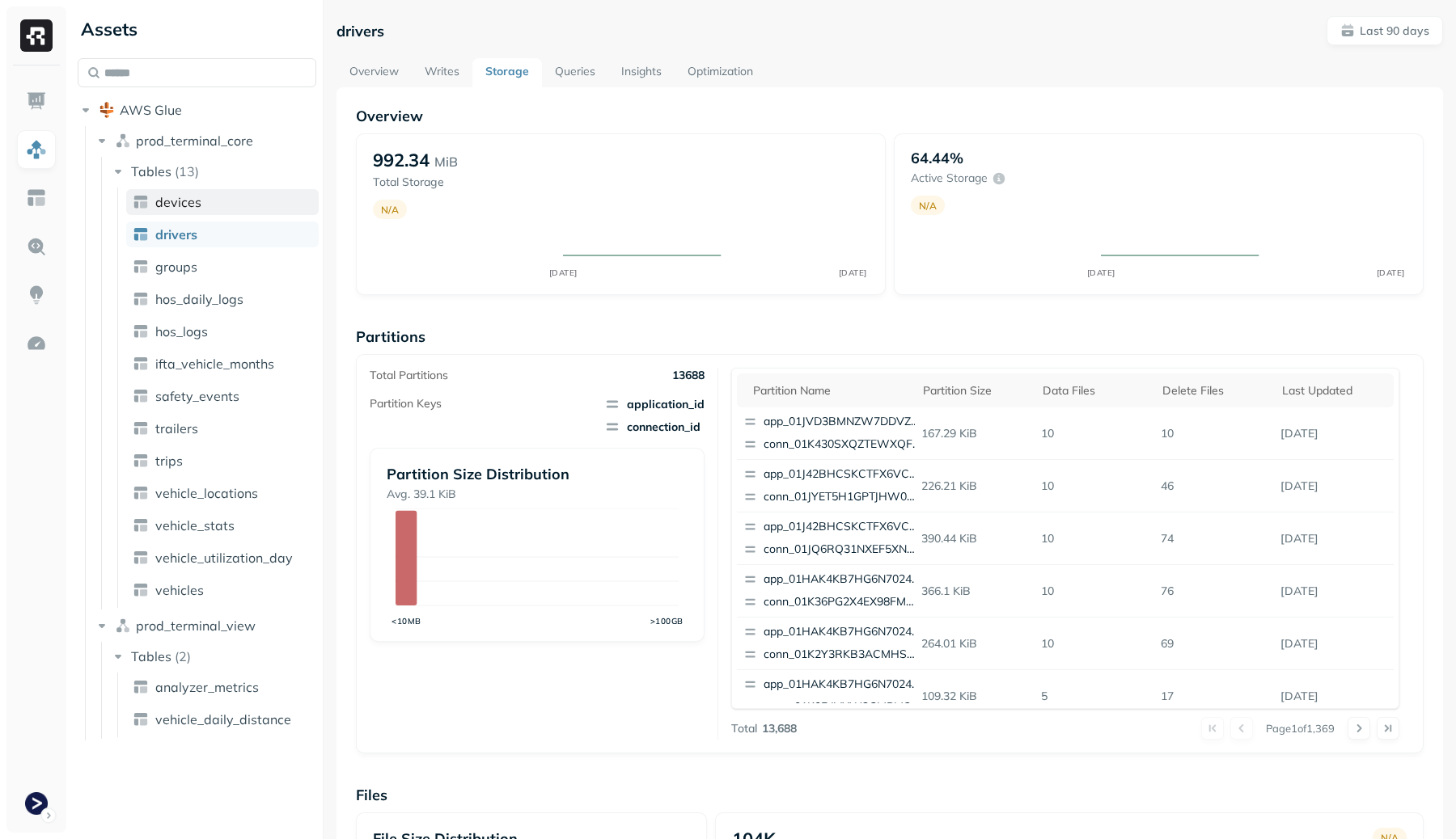
click at [220, 202] on link "devices" at bounding box center [222, 202] width 192 height 26
click at [209, 265] on link "groups" at bounding box center [222, 266] width 192 height 26
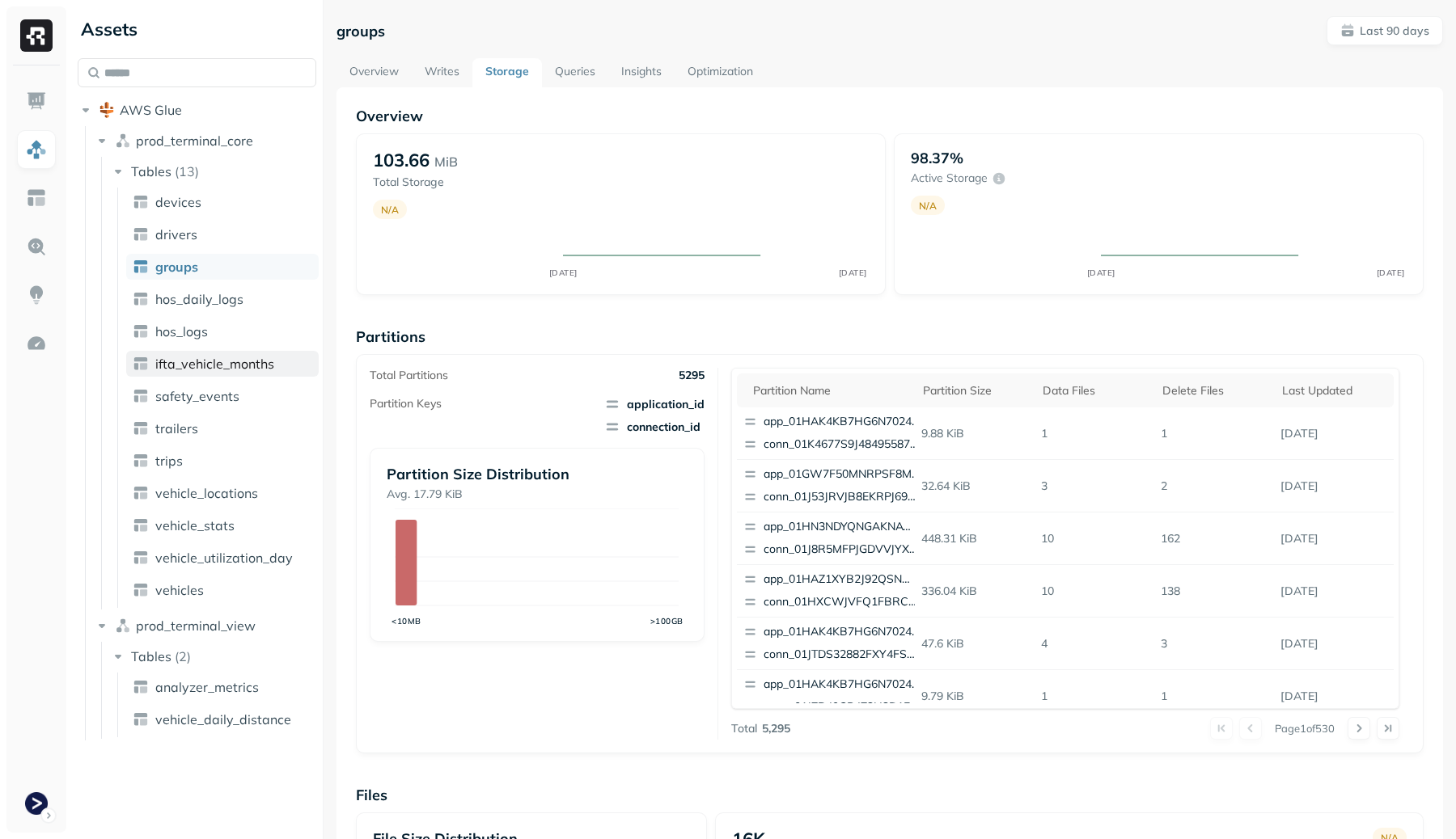
click at [208, 357] on span "ifta_vehicle_months" at bounding box center [214, 364] width 119 height 16
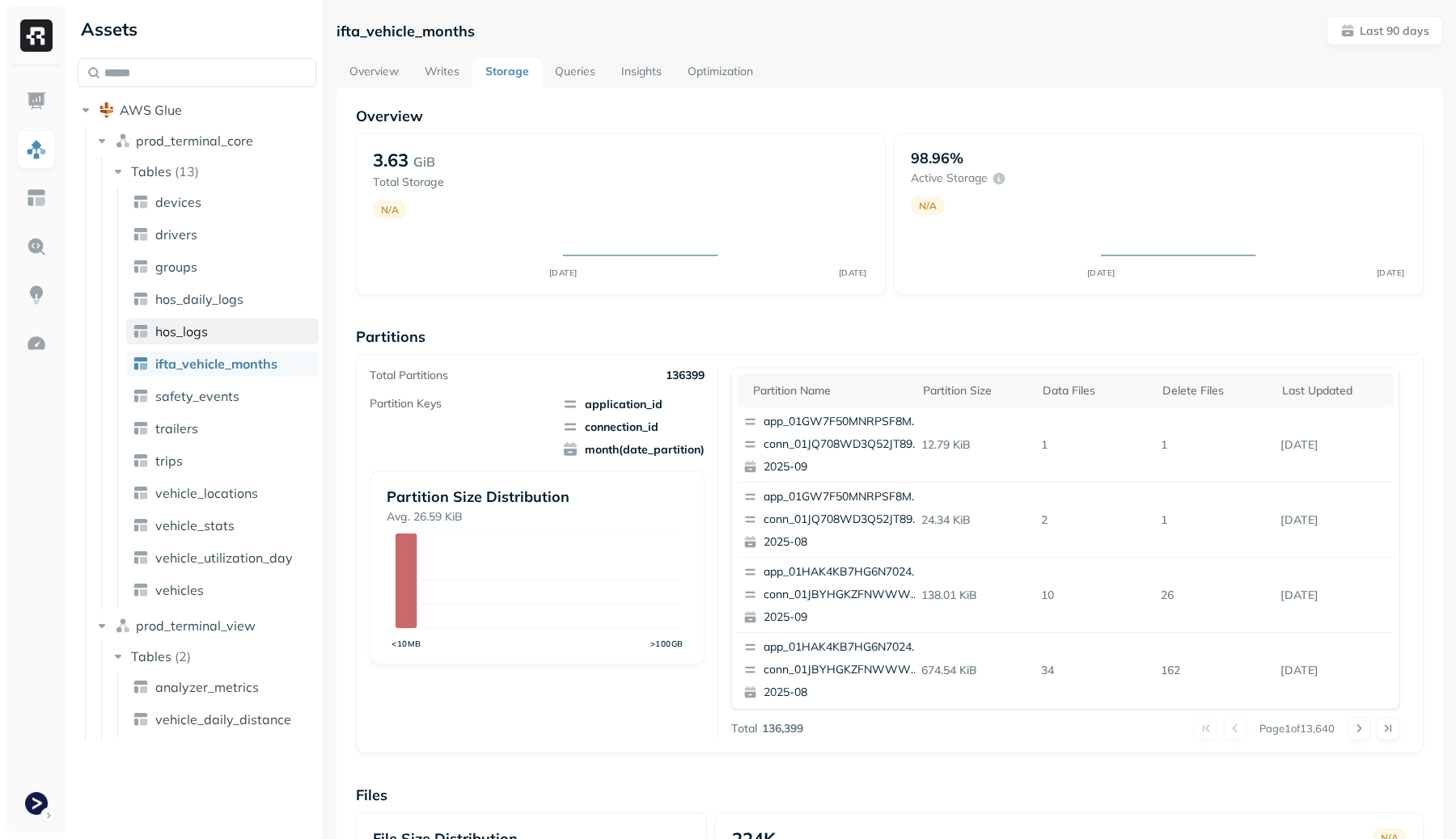
click at [215, 332] on link "hos_logs" at bounding box center [222, 331] width 192 height 26
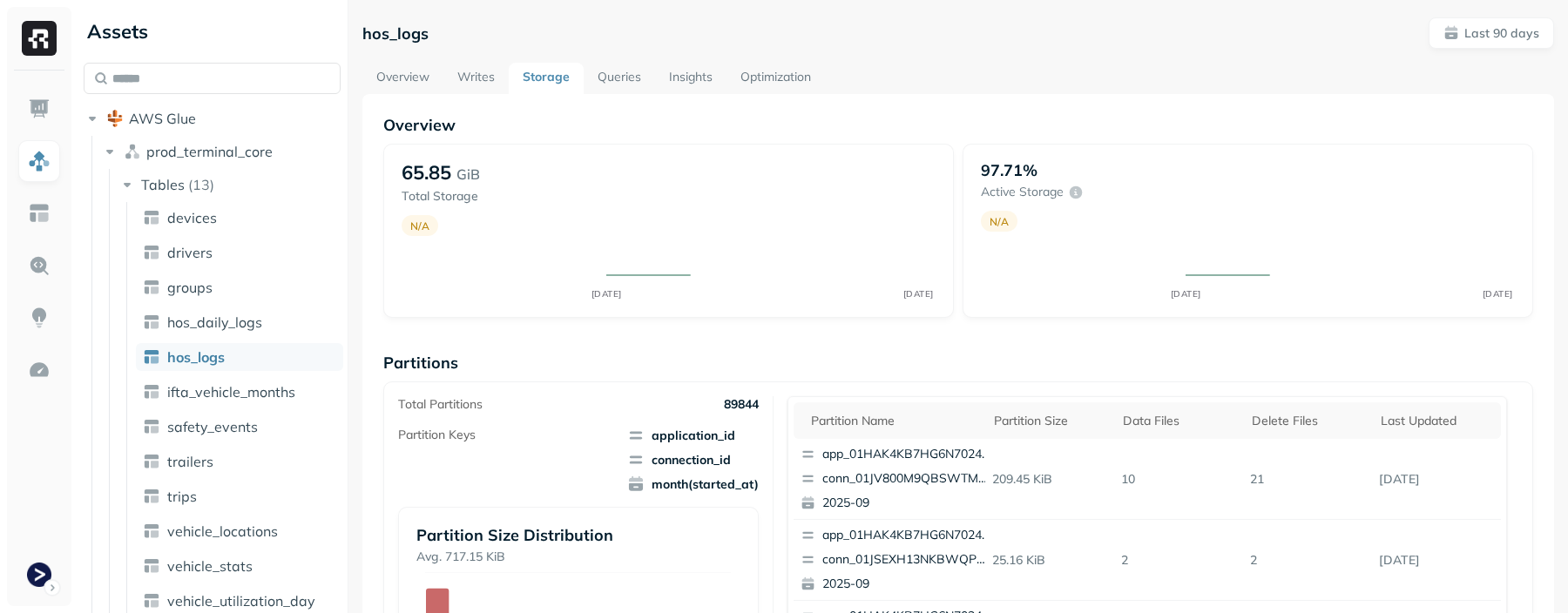
scroll to position [50, 0]
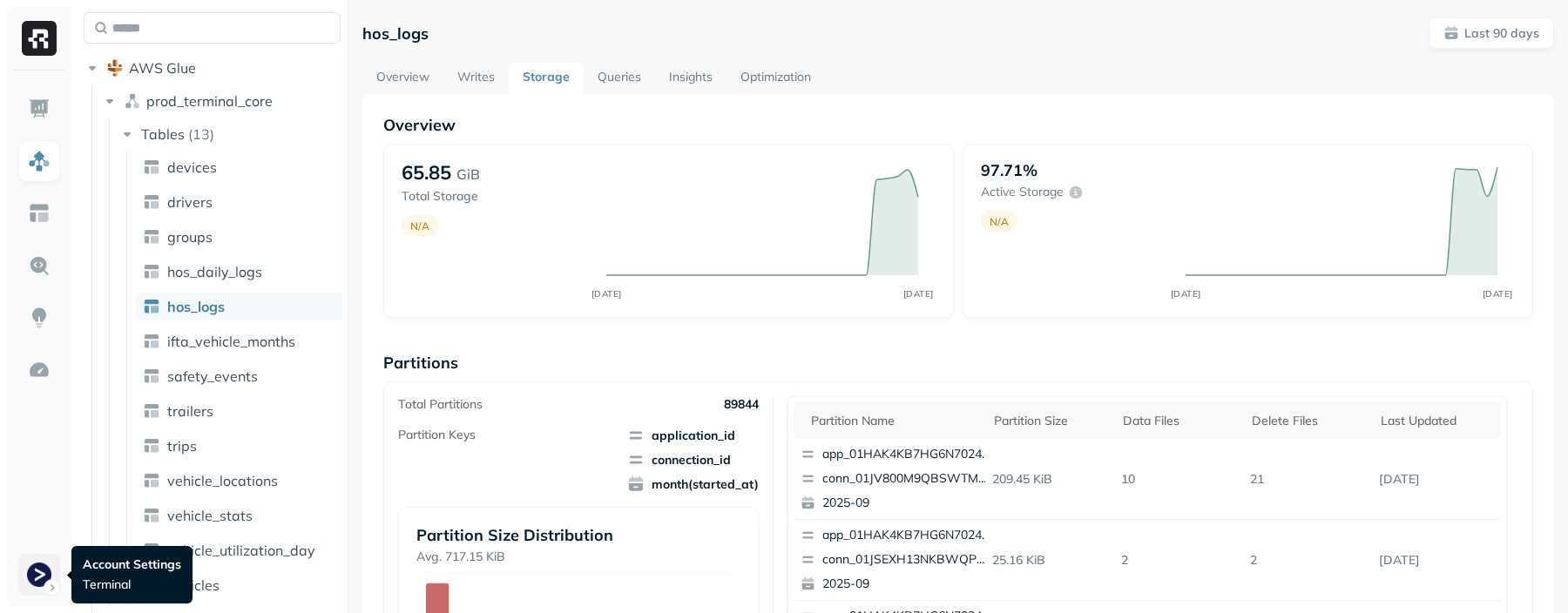
click at [36, 577] on html "Assets AWS Glue prod_terminal_core Tables ( 13 ) devices drivers groups hos_dai…" at bounding box center [784, 306] width 1568 height 613
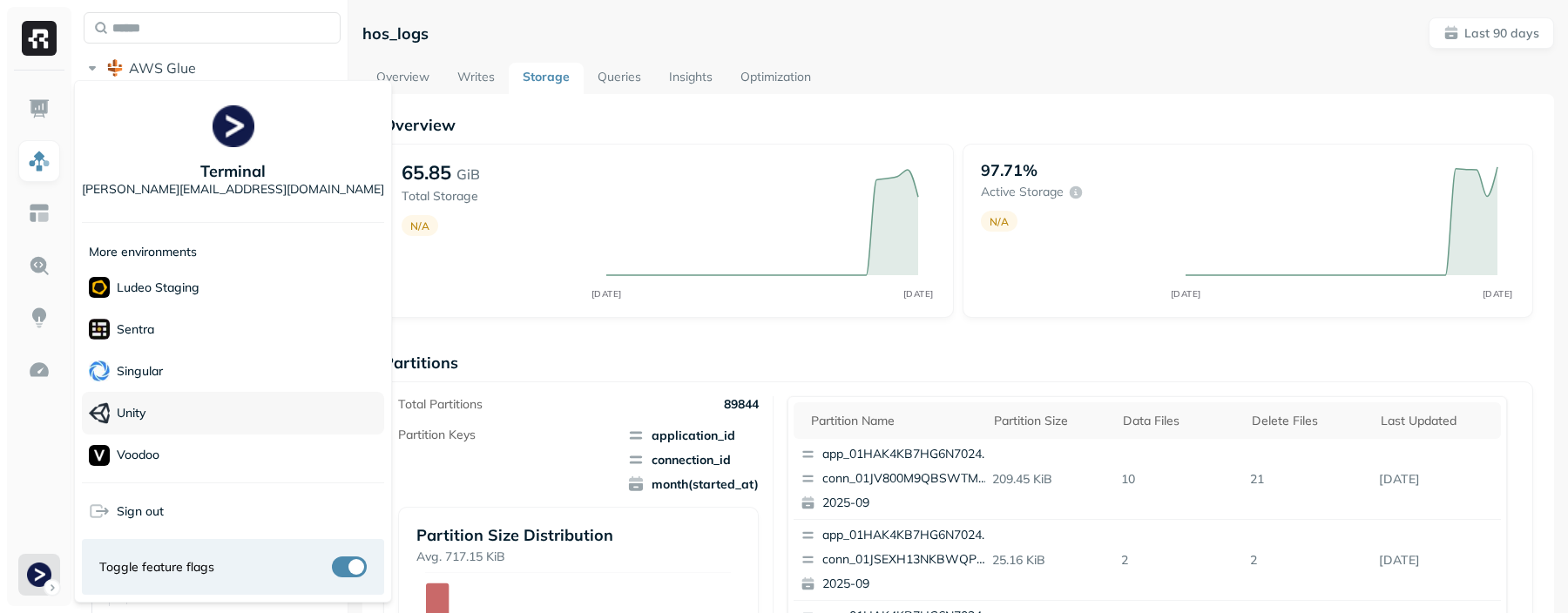
click at [162, 399] on div "Unity" at bounding box center [233, 413] width 303 height 42
